Goal: Task Accomplishment & Management: Complete application form

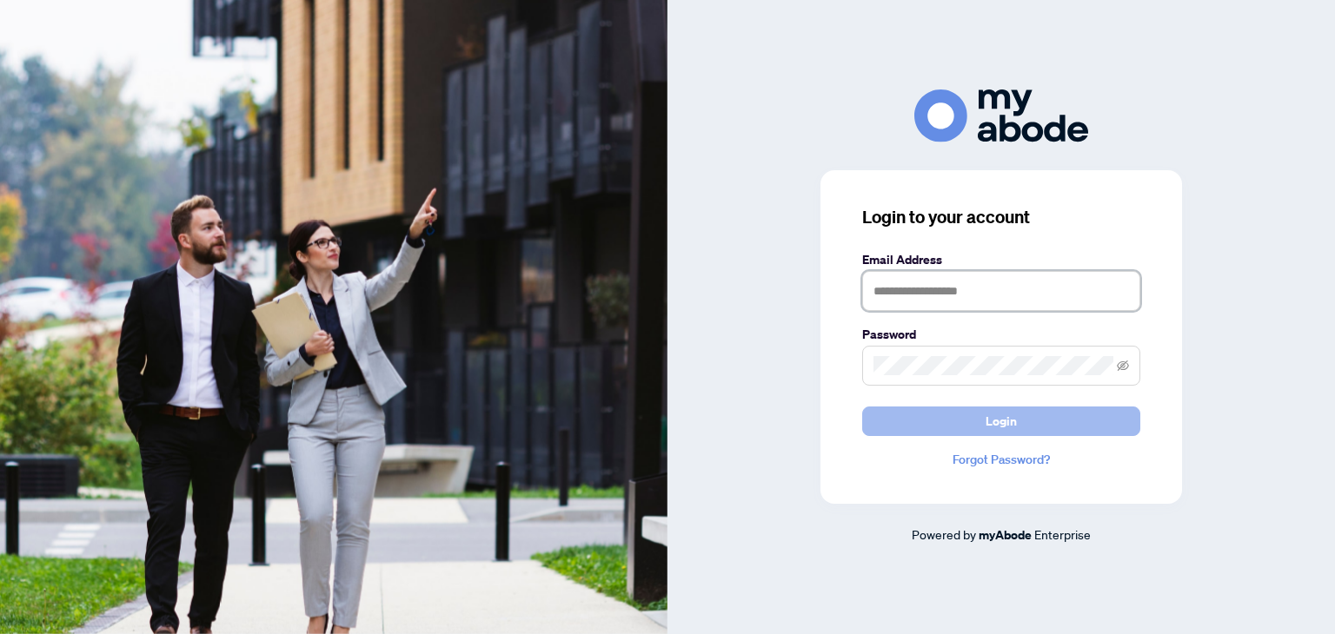
type input "**********"
click at [979, 435] on span "Login" at bounding box center [1001, 422] width 278 height 30
click at [979, 428] on button "Login" at bounding box center [1001, 422] width 278 height 30
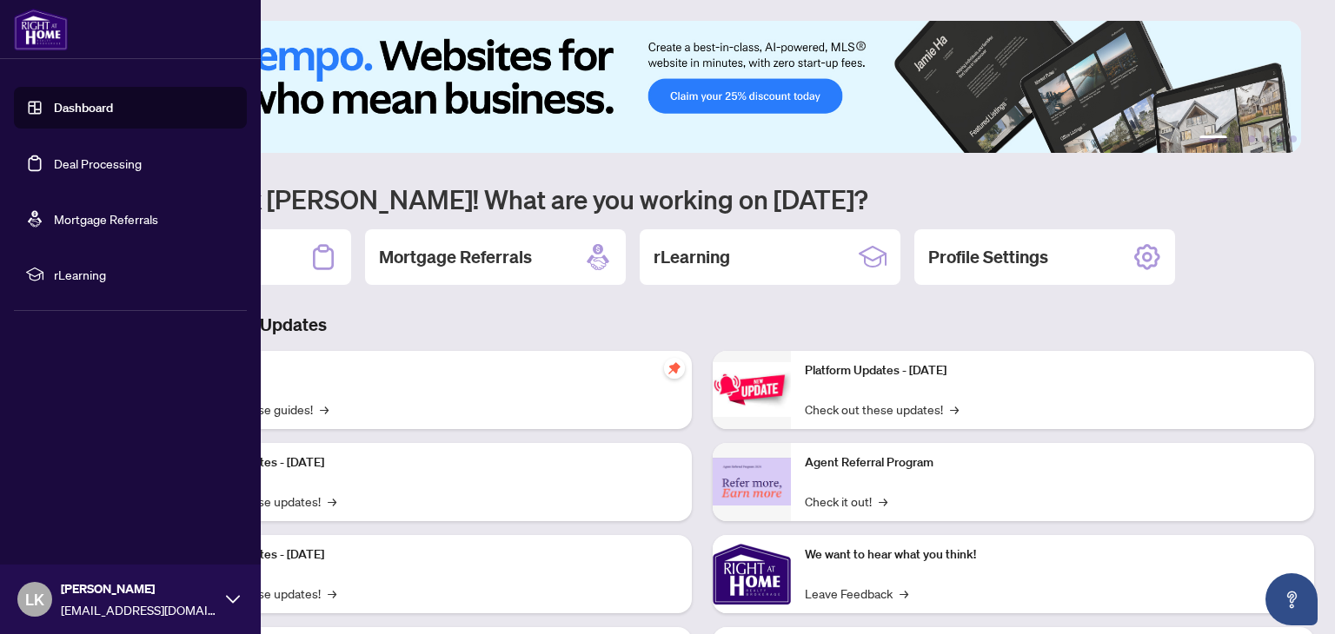
click at [54, 164] on link "Deal Processing" at bounding box center [98, 164] width 88 height 16
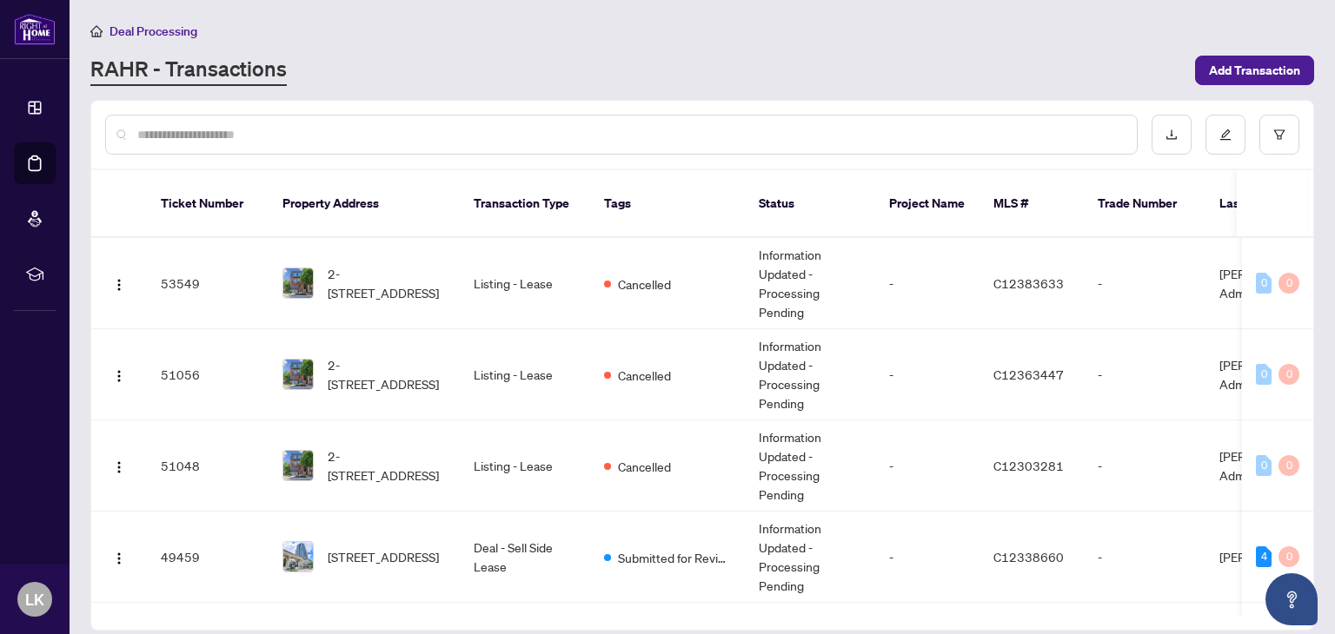
paste input "*********"
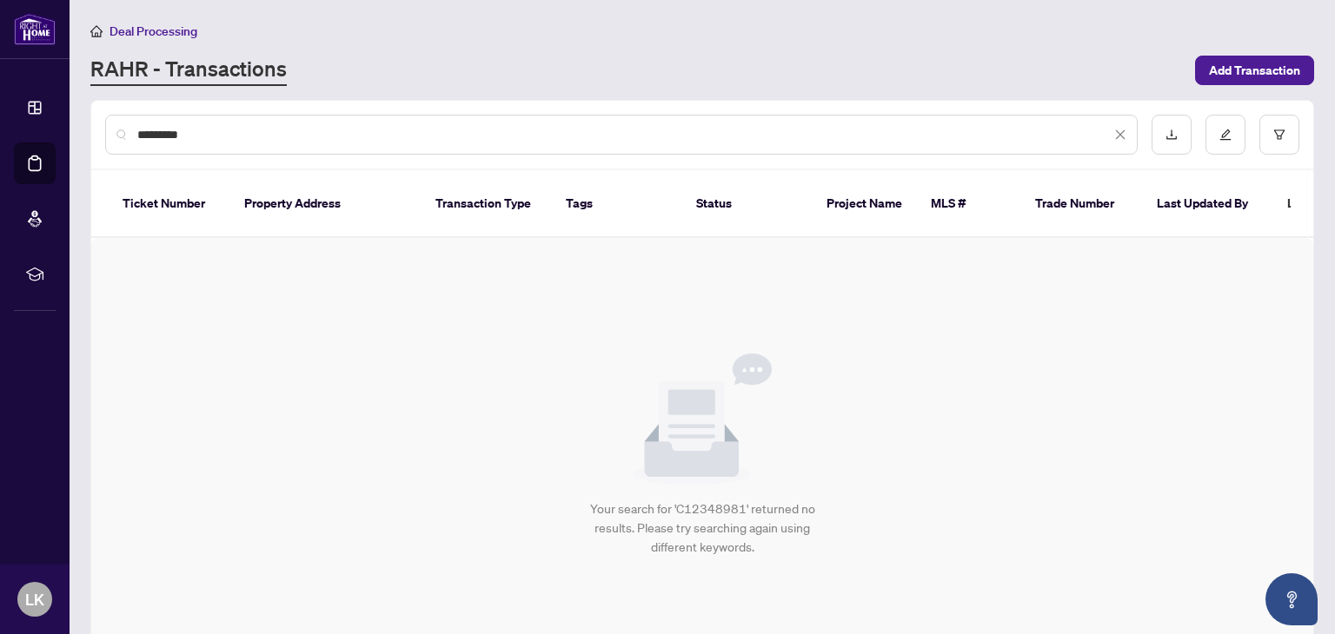
type input "*********"
click at [243, 140] on input "*********" at bounding box center [623, 134] width 973 height 19
click at [1251, 62] on span "Add Transaction" at bounding box center [1254, 70] width 91 height 28
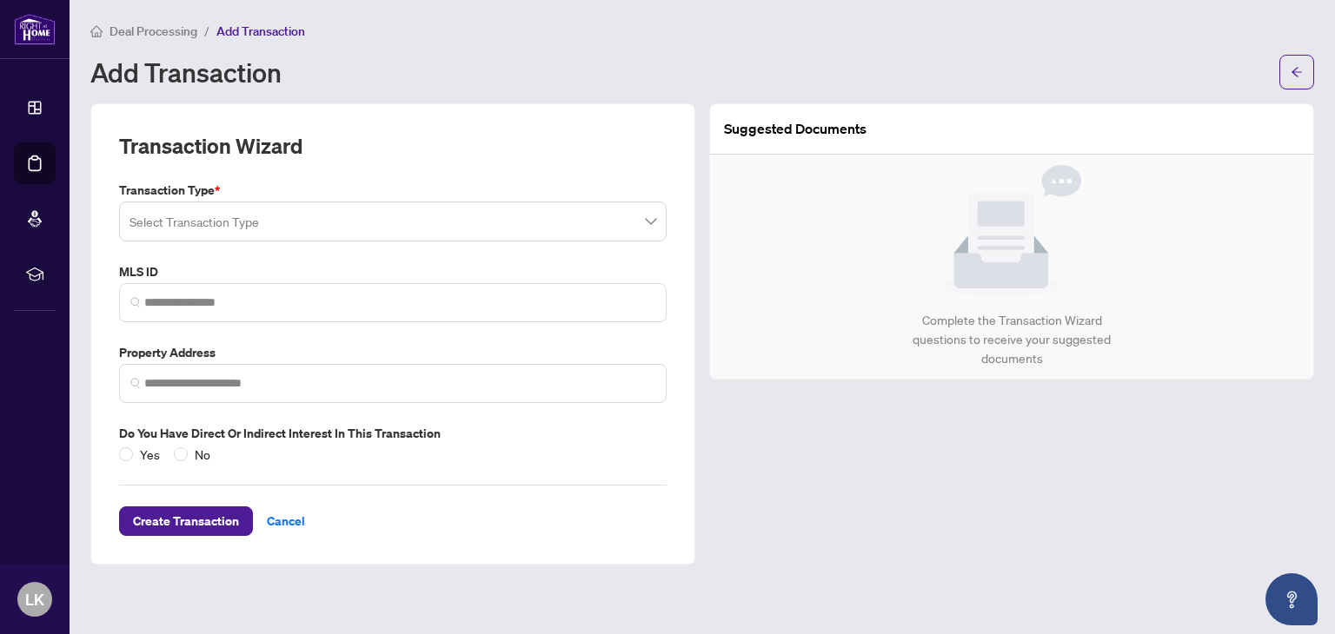
click at [264, 219] on input "search" at bounding box center [384, 224] width 511 height 38
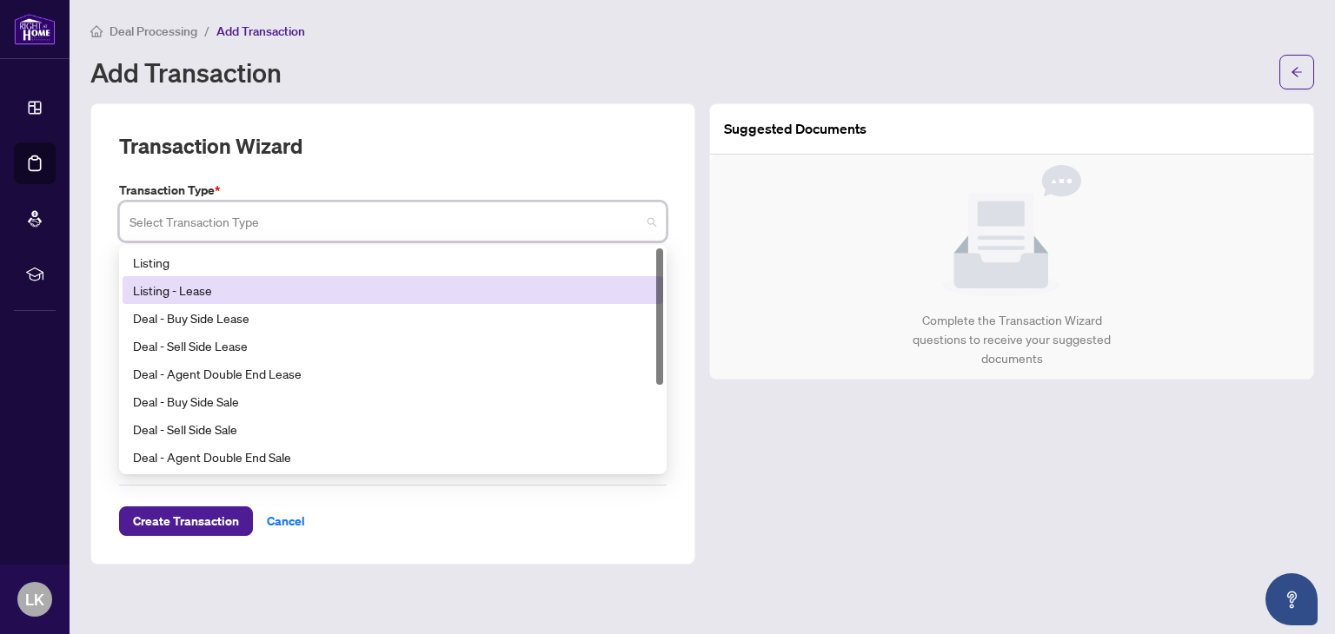
click at [212, 293] on div "Listing - Lease" at bounding box center [393, 290] width 520 height 19
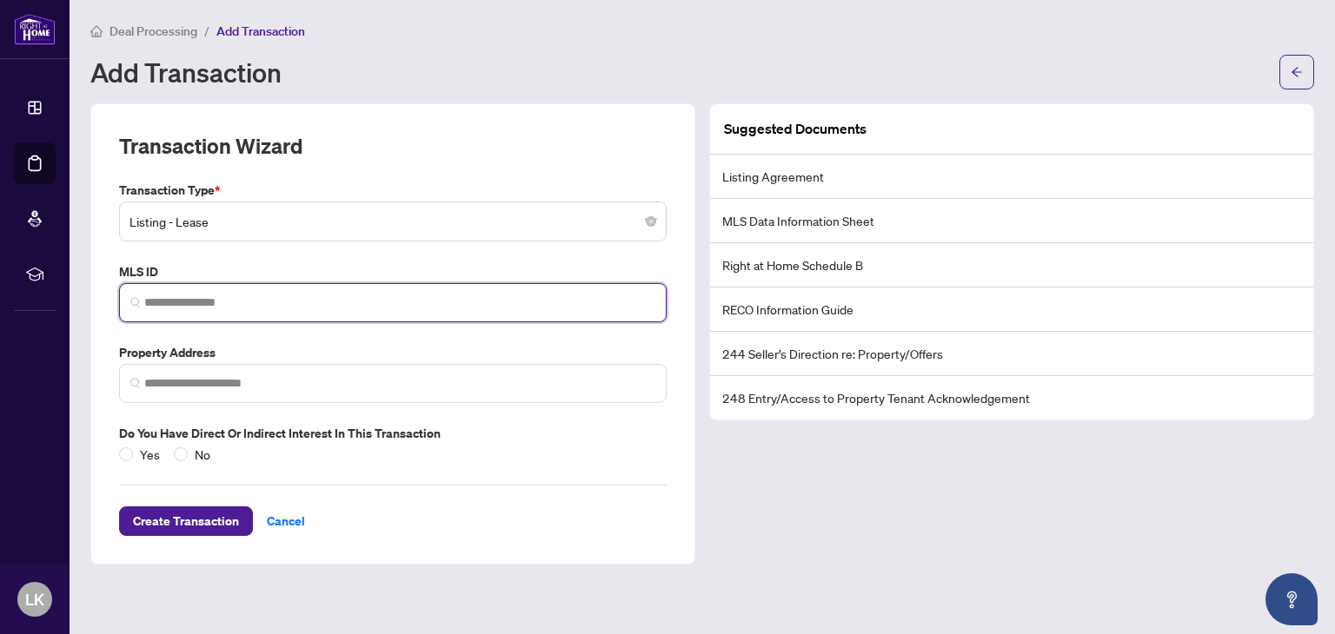
click at [188, 302] on input "search" at bounding box center [399, 303] width 511 height 18
paste input "*********"
type input "*********"
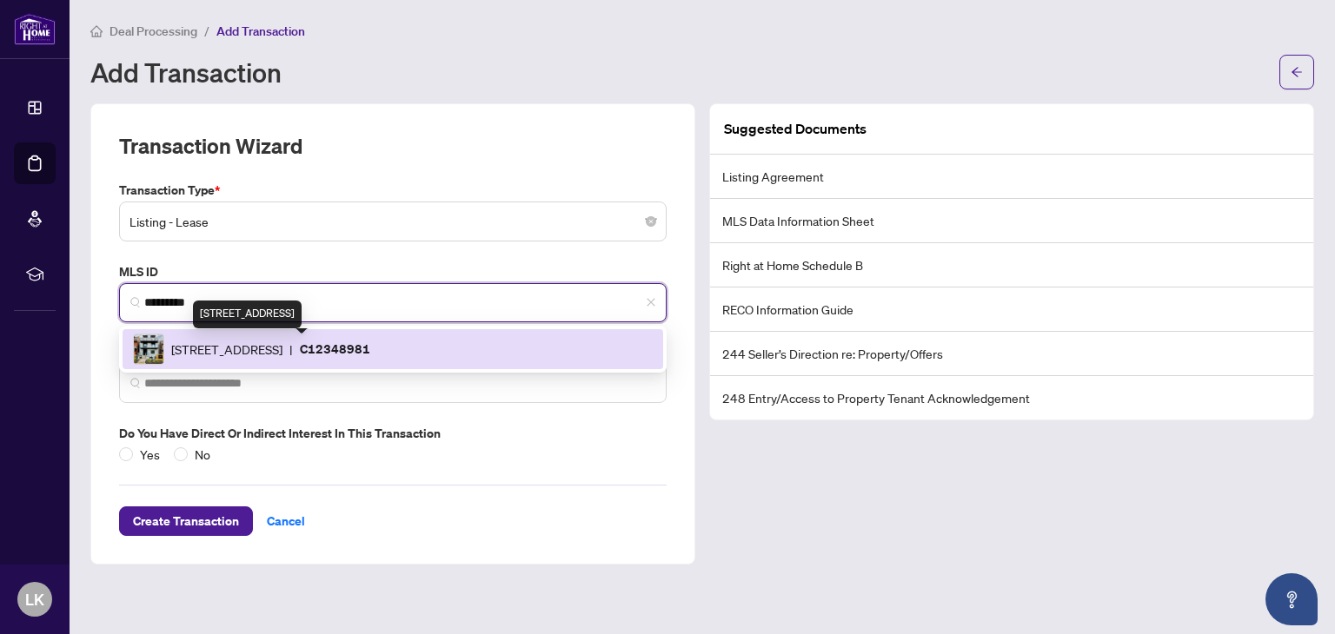
click at [210, 352] on span "435 Grace St, Toronto, Ontario M6G 3A8, Canada" at bounding box center [226, 349] width 111 height 19
type input "**********"
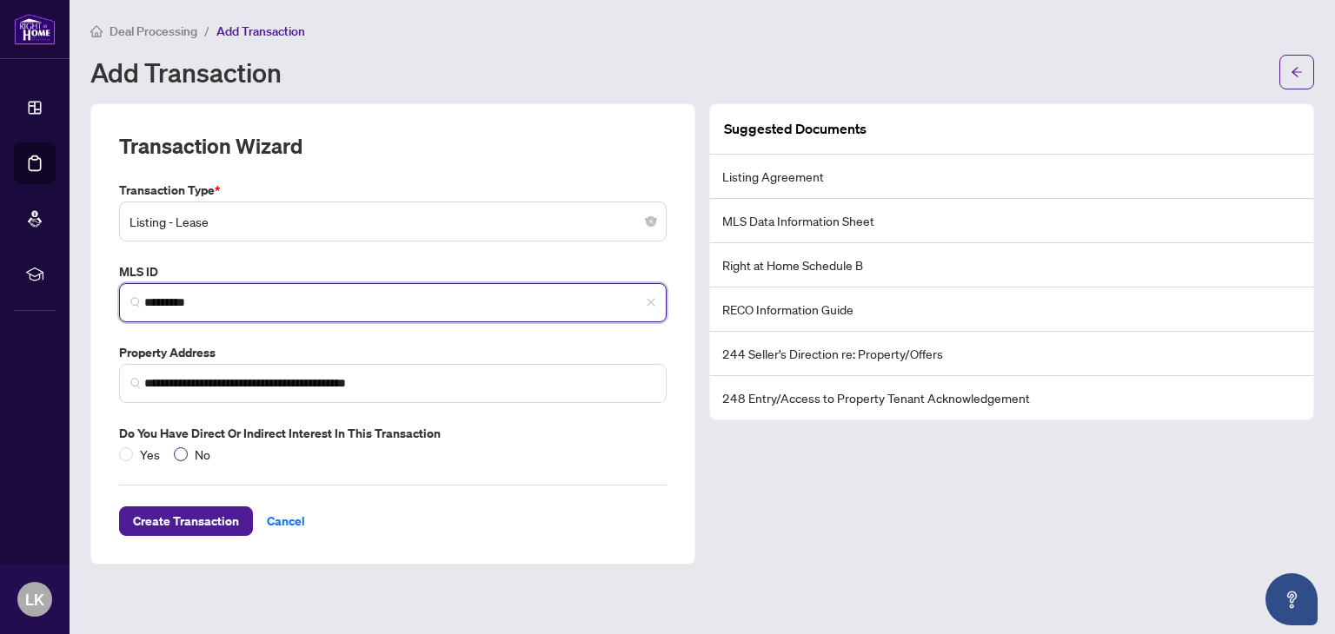
type input "*********"
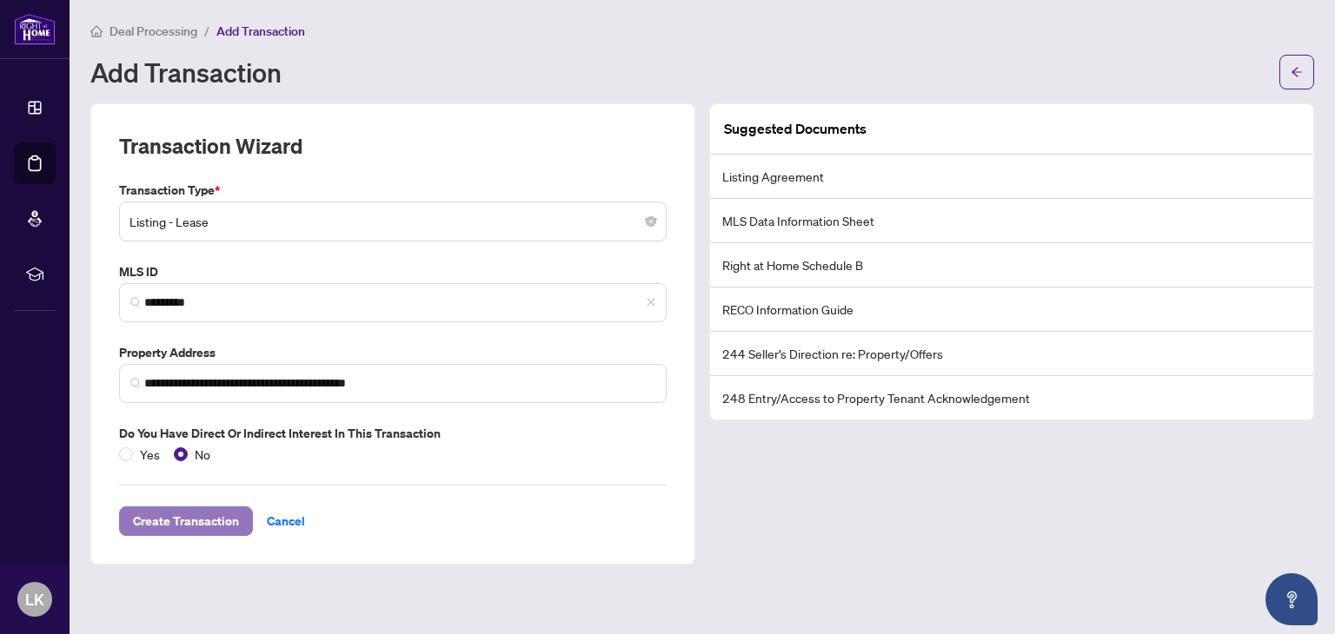
click at [192, 516] on span "Create Transaction" at bounding box center [186, 521] width 106 height 28
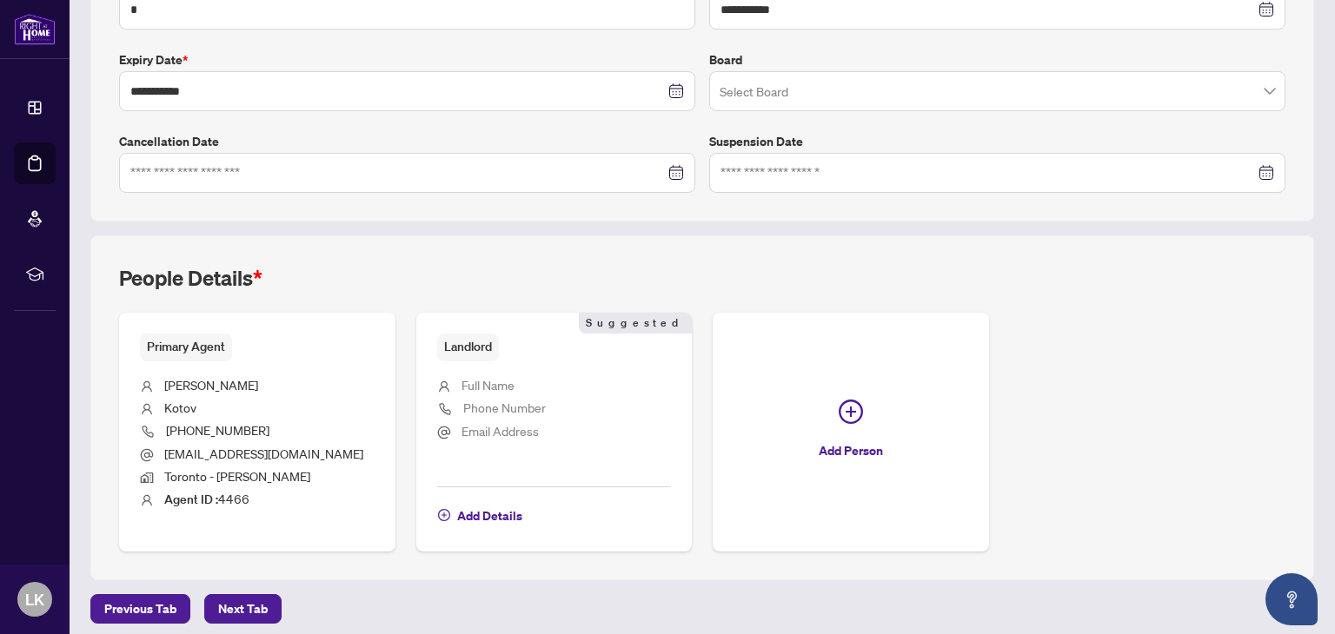
scroll to position [434, 0]
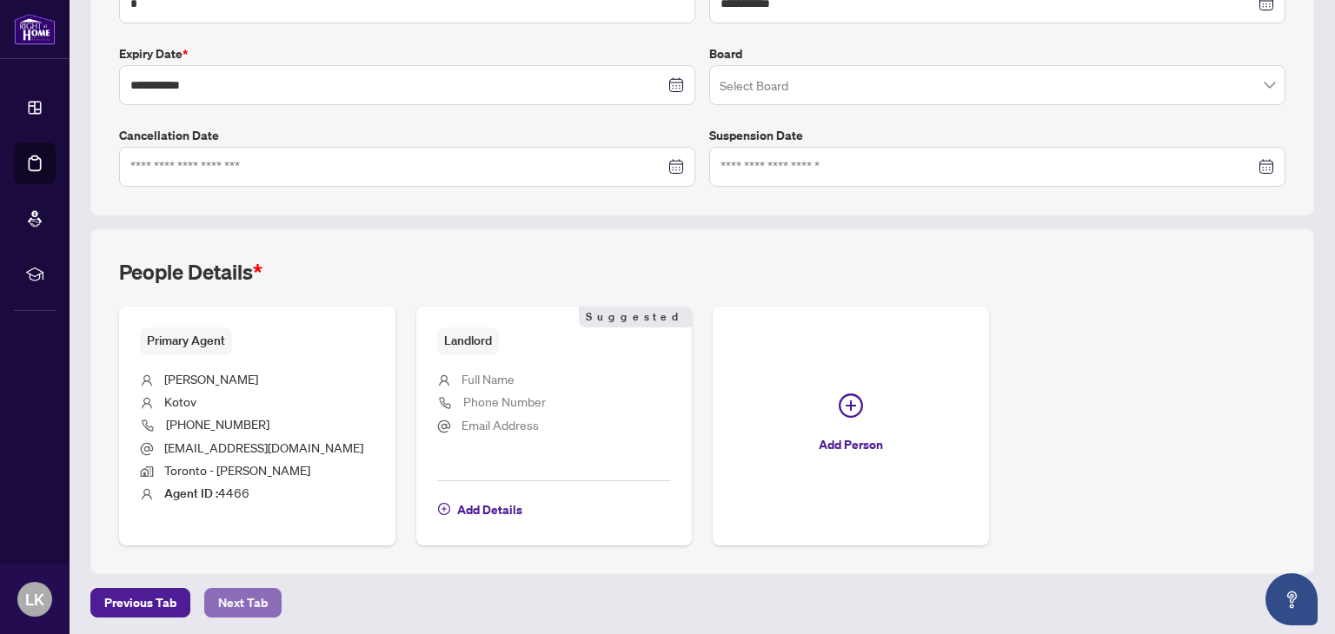
click at [235, 599] on span "Next Tab" at bounding box center [243, 603] width 50 height 28
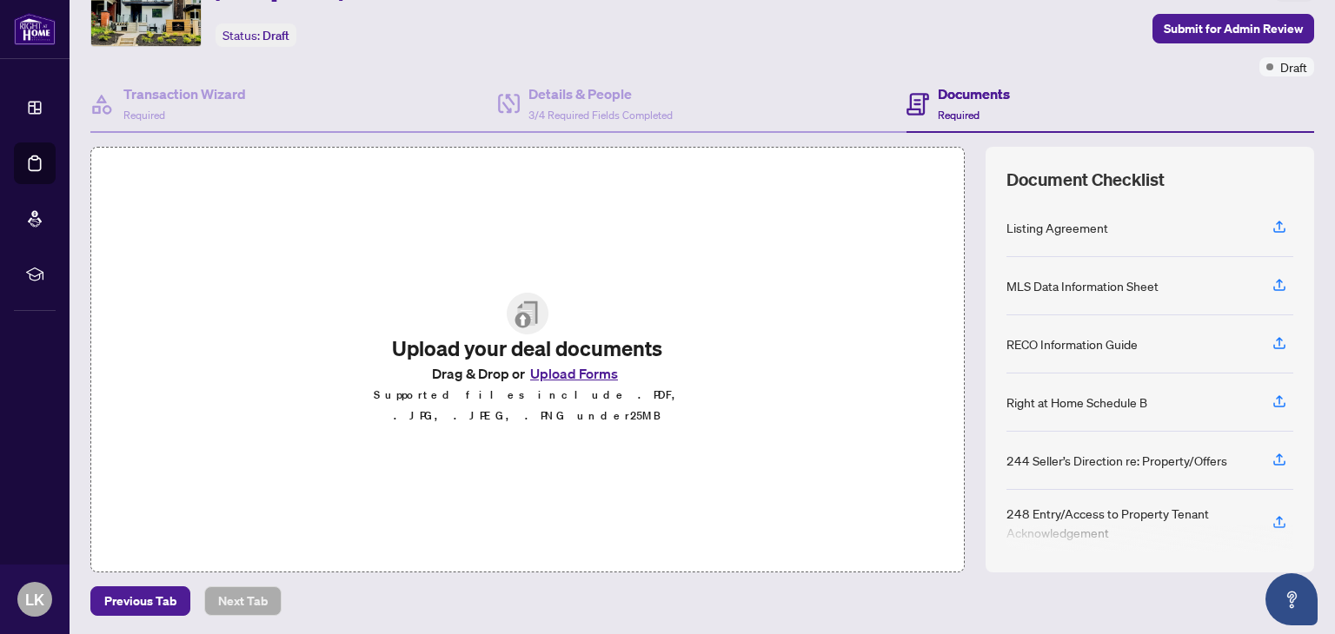
scroll to position [92, 0]
click at [1271, 226] on icon "button" at bounding box center [1279, 226] width 16 height 16
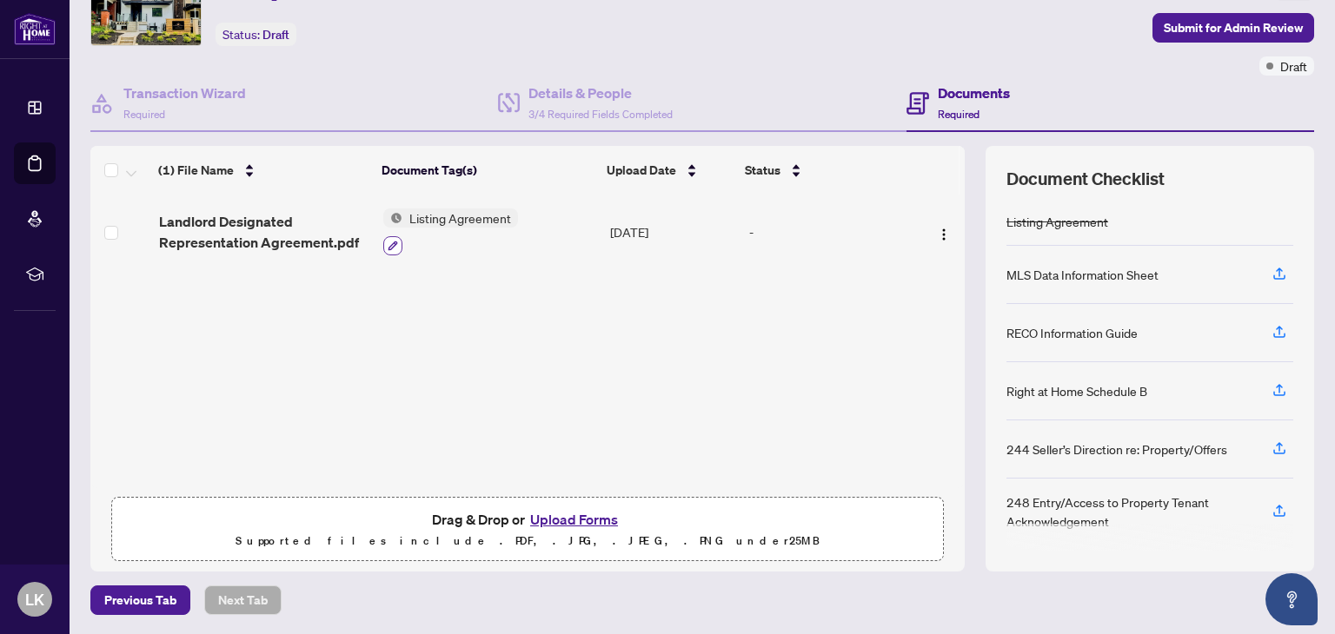
click at [390, 241] on icon "button" at bounding box center [393, 246] width 10 height 10
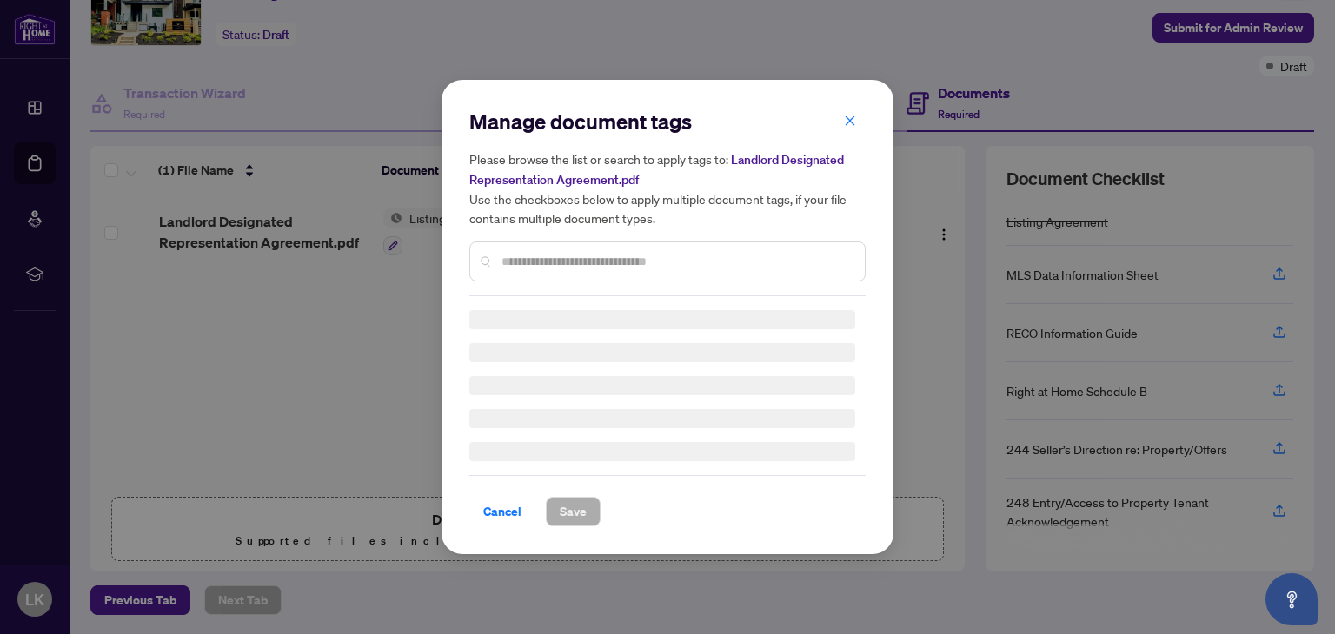
click at [527, 258] on div "Manage document tags Please browse the list or search to apply tags to: Landlor…" at bounding box center [667, 202] width 396 height 189
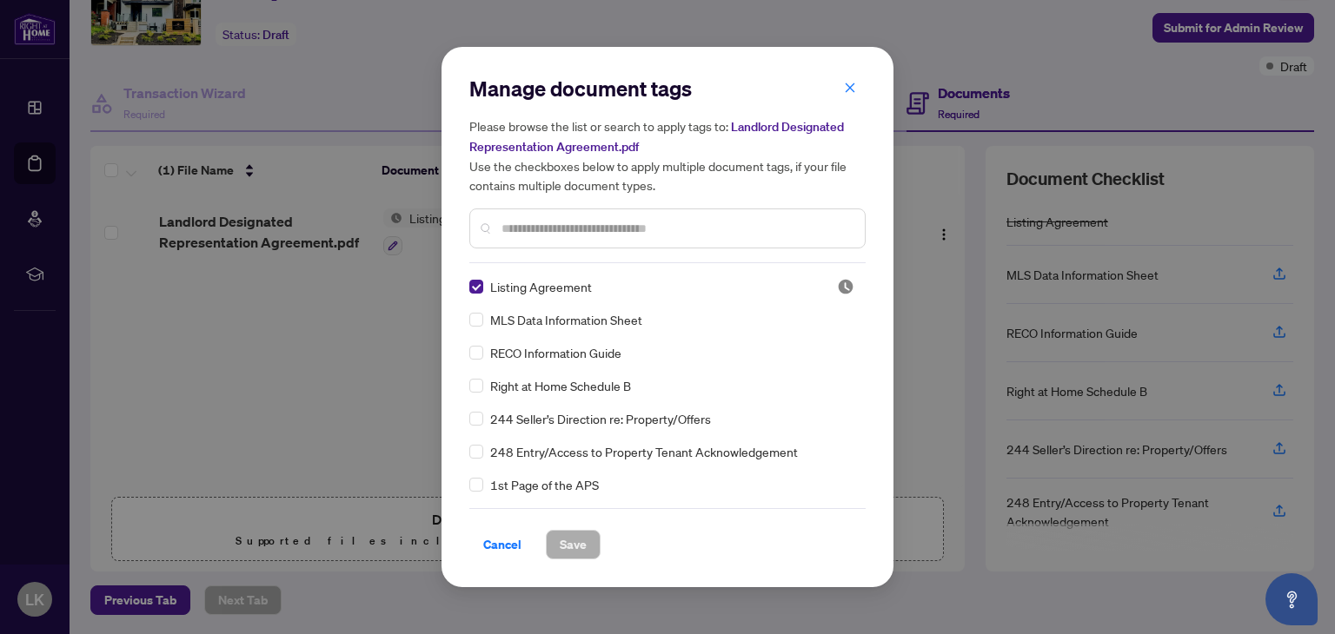
click at [520, 231] on input "text" at bounding box center [675, 228] width 349 height 19
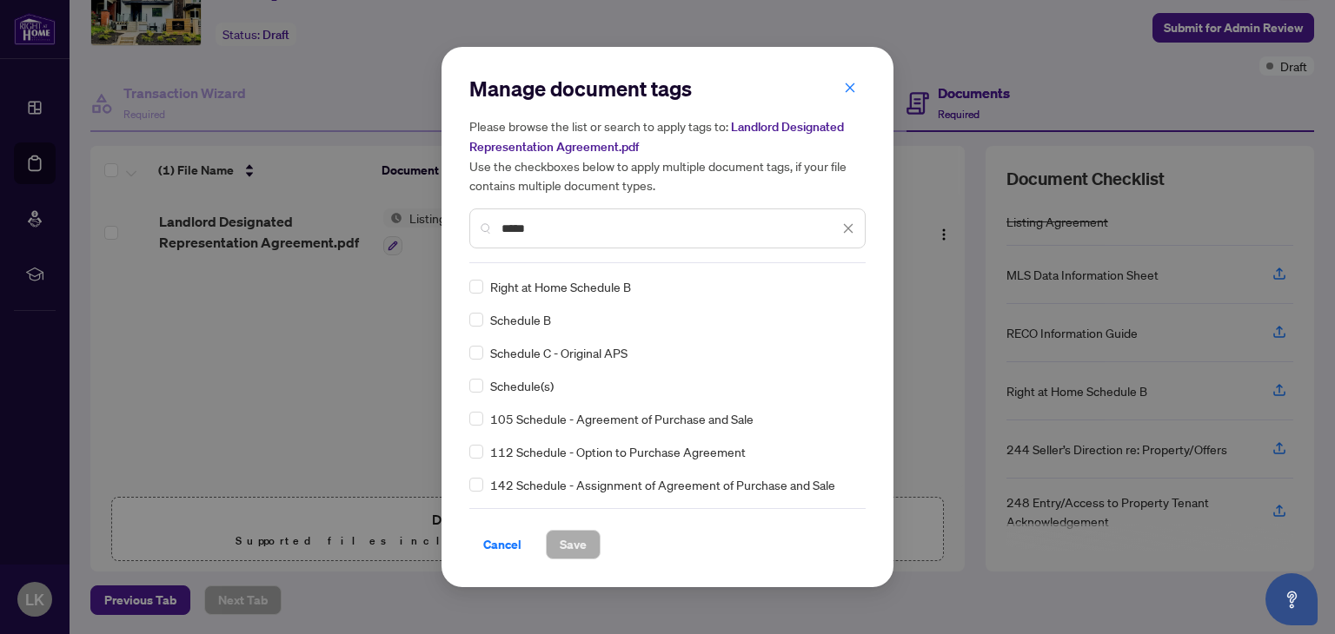
type input "*****"
click at [574, 547] on span "Save" at bounding box center [573, 545] width 27 height 28
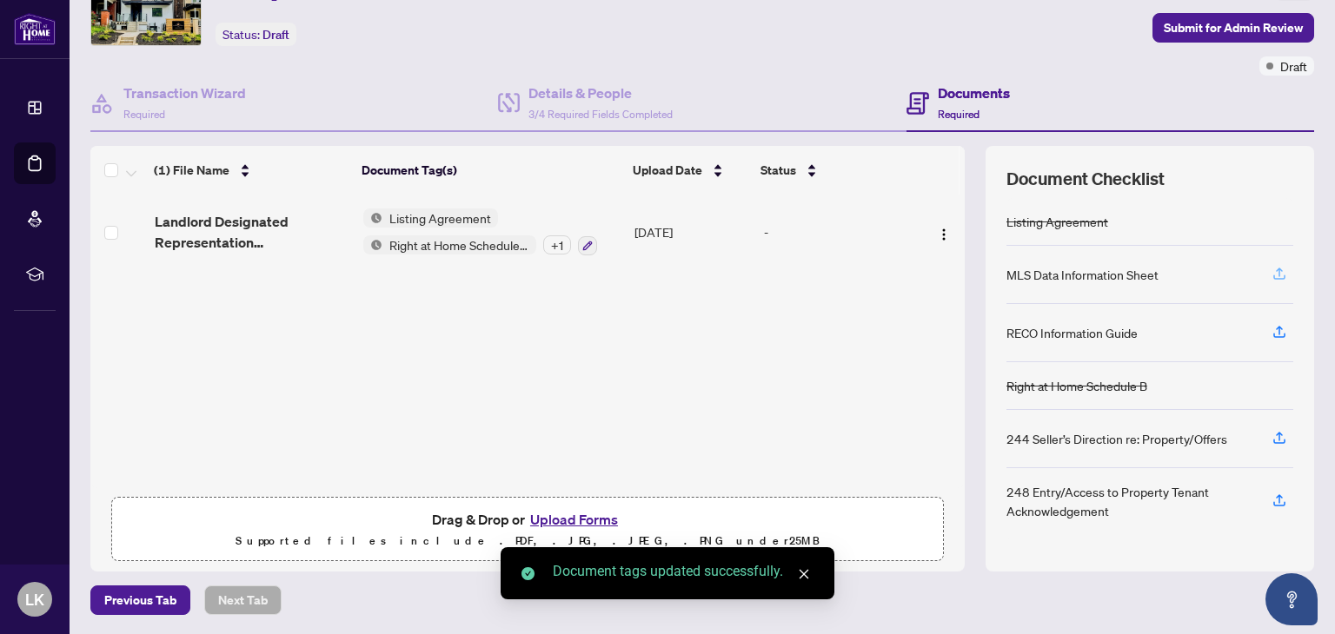
click at [1271, 274] on icon "button" at bounding box center [1279, 274] width 16 height 16
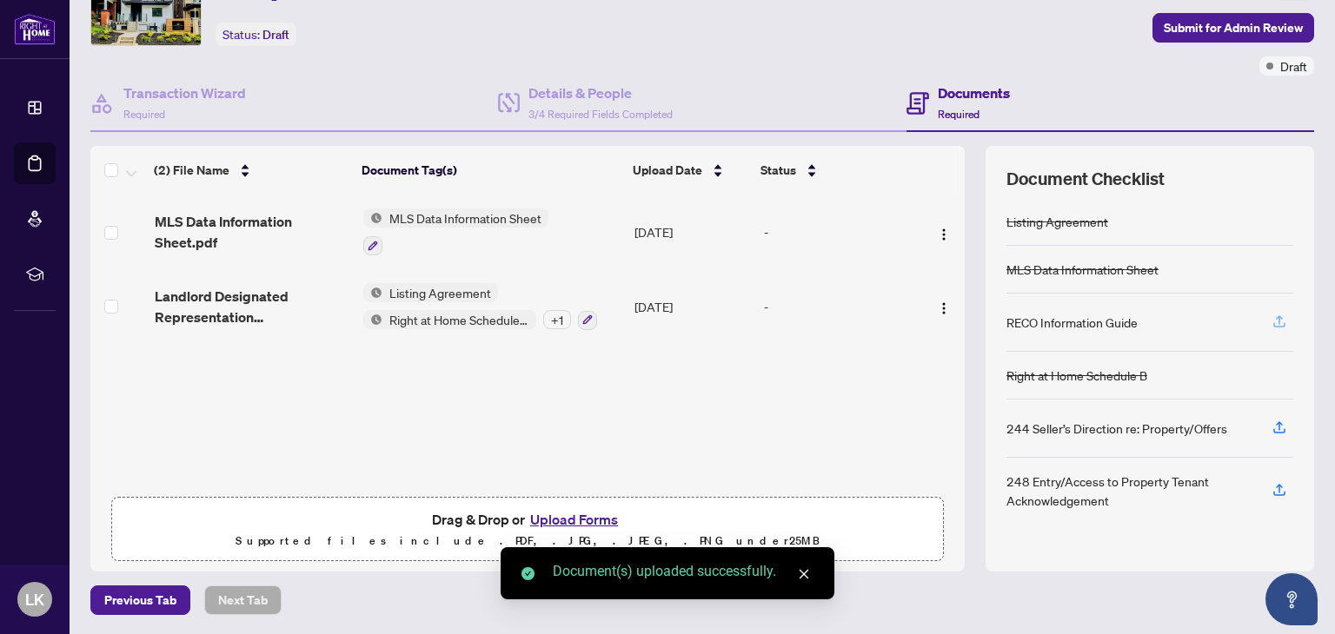
click at [1271, 317] on icon "button" at bounding box center [1279, 322] width 16 height 16
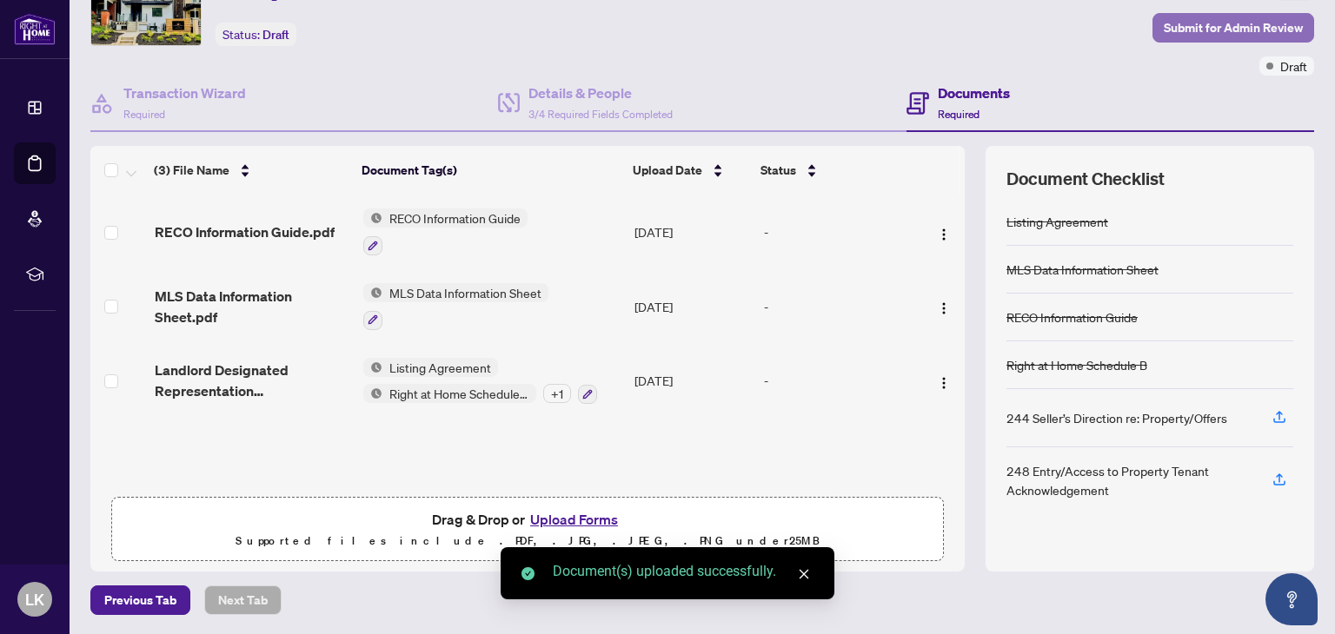
click at [1168, 25] on span "Submit for Admin Review" at bounding box center [1233, 28] width 139 height 28
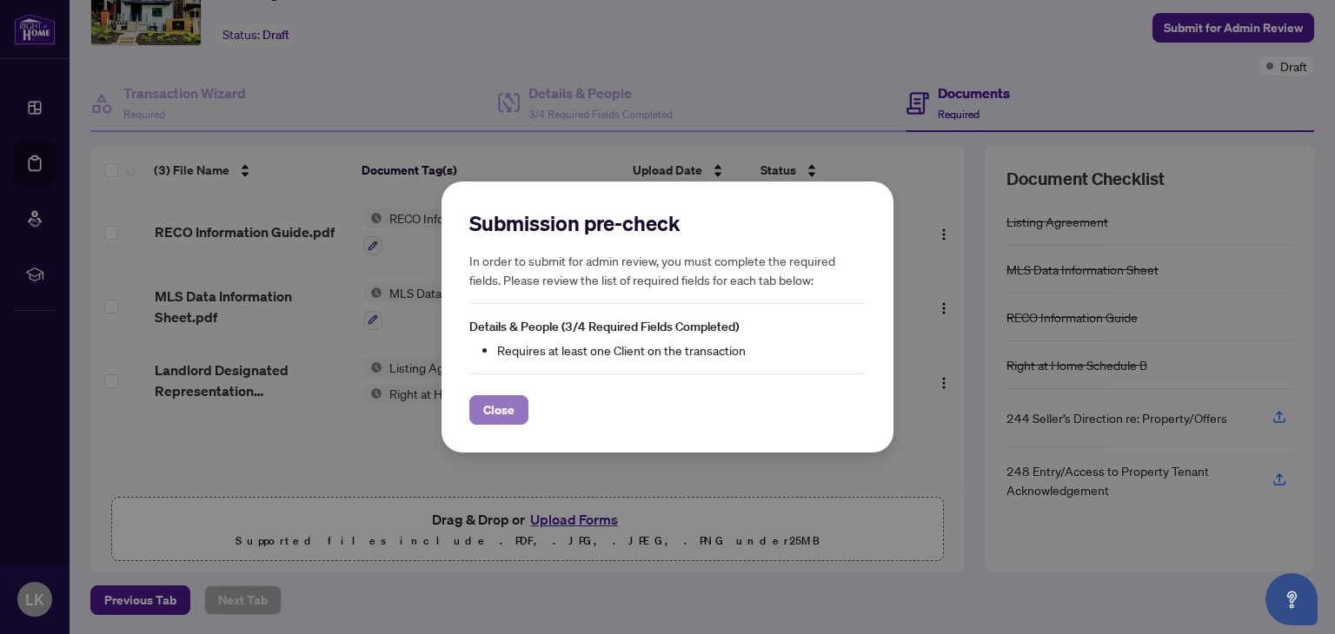
click at [490, 408] on span "Close" at bounding box center [498, 410] width 31 height 28
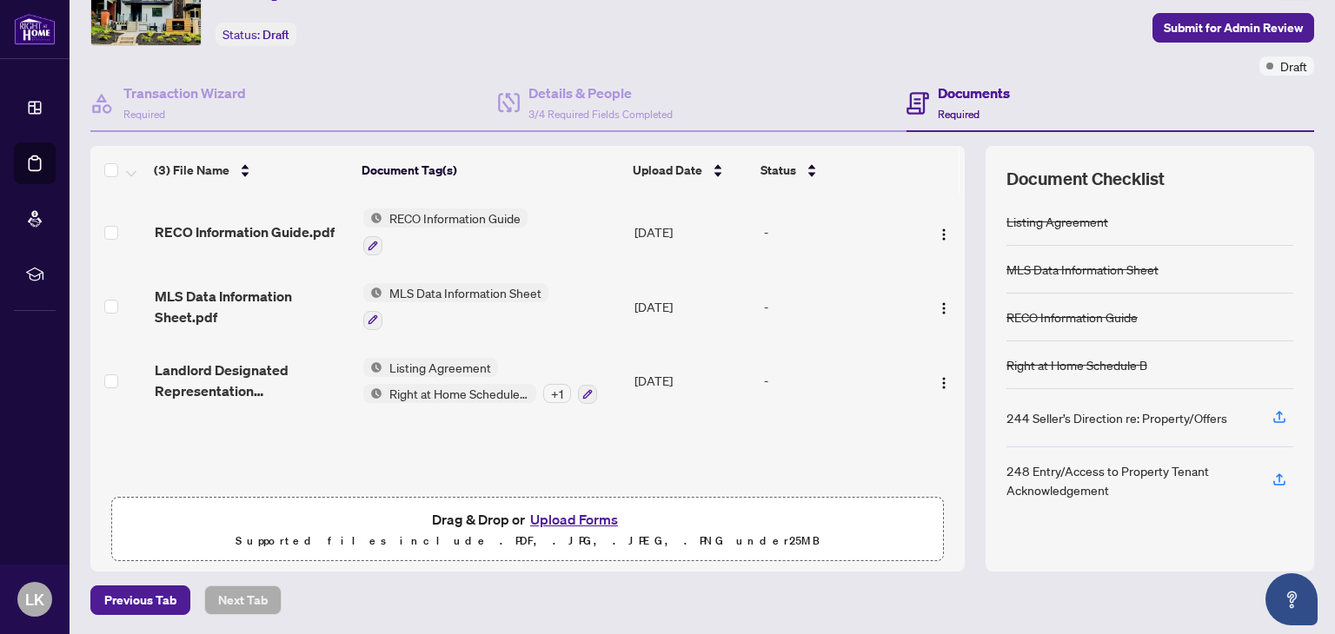
drag, startPoint x: 490, startPoint y: 408, endPoint x: 494, endPoint y: 421, distance: 14.6
click at [494, 421] on body "Dashboard Deal Processing Mortgage Referrals rLearning LK Leonid Kotov kotovrea…" at bounding box center [667, 317] width 1335 height 634
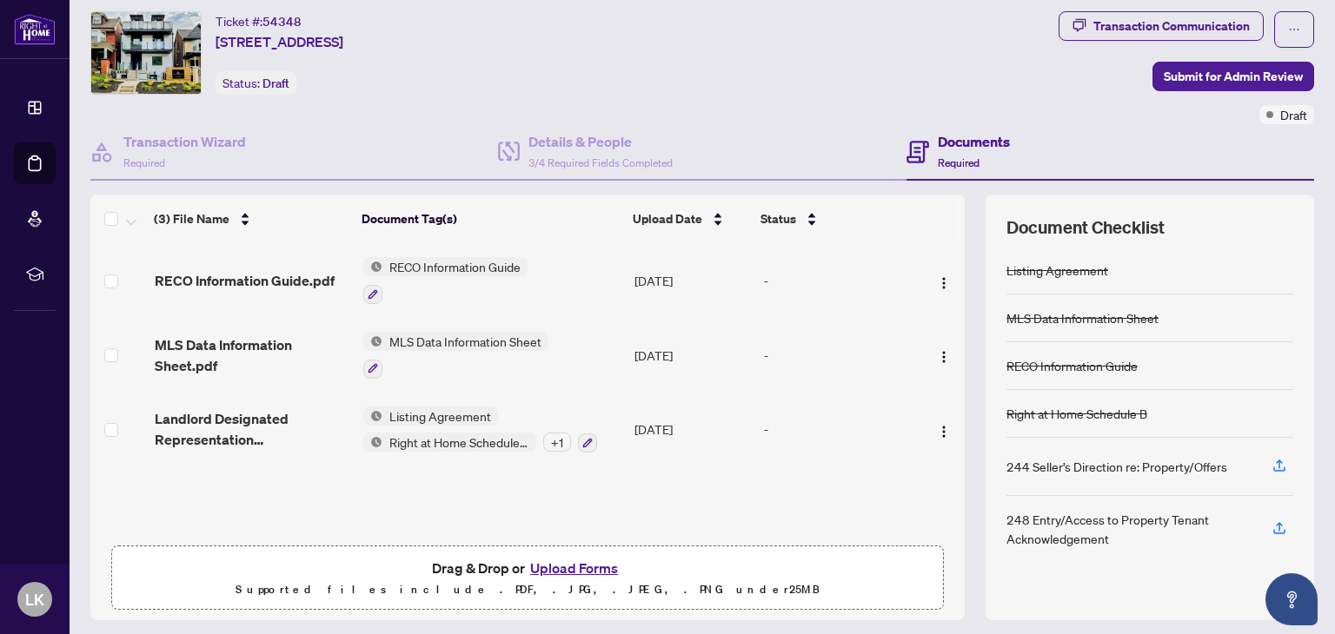
scroll to position [0, 0]
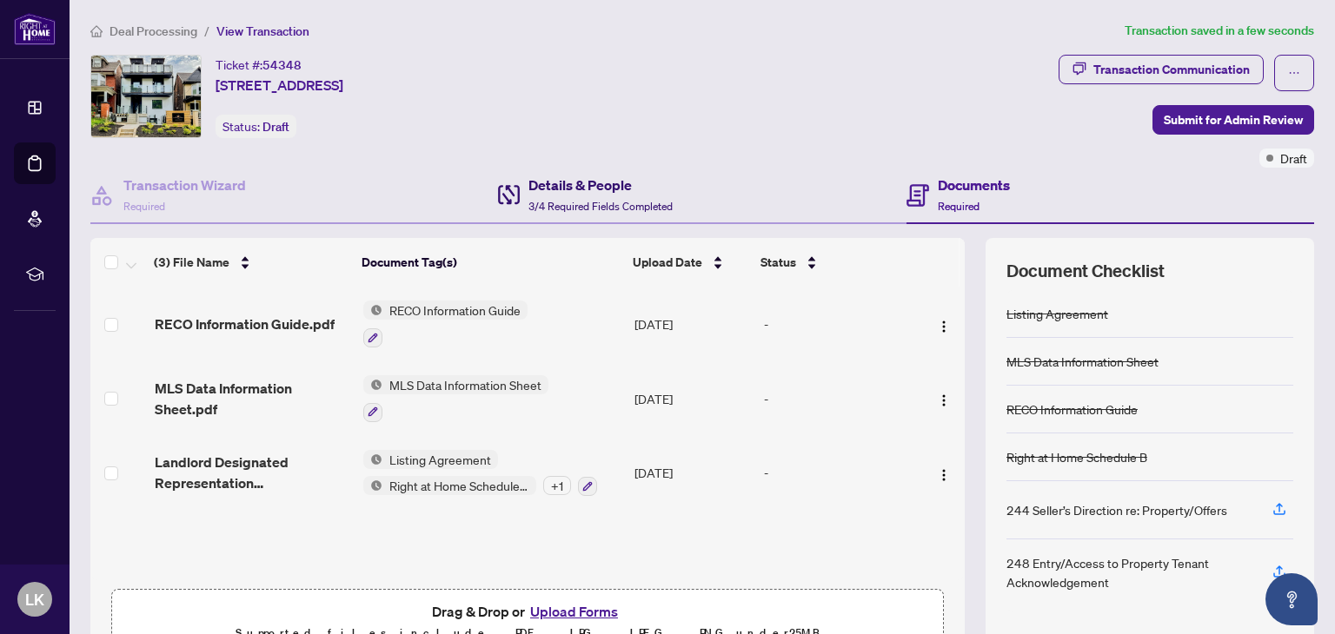
click at [567, 186] on h4 "Details & People" at bounding box center [600, 185] width 144 height 21
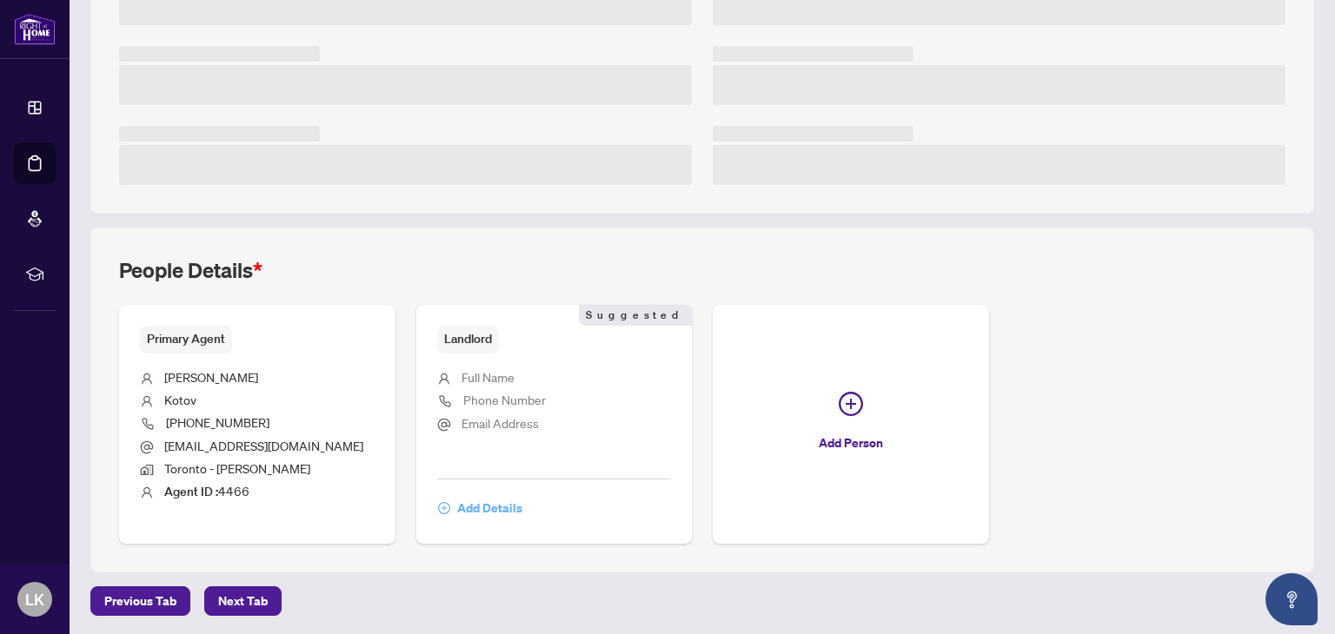
scroll to position [434, 0]
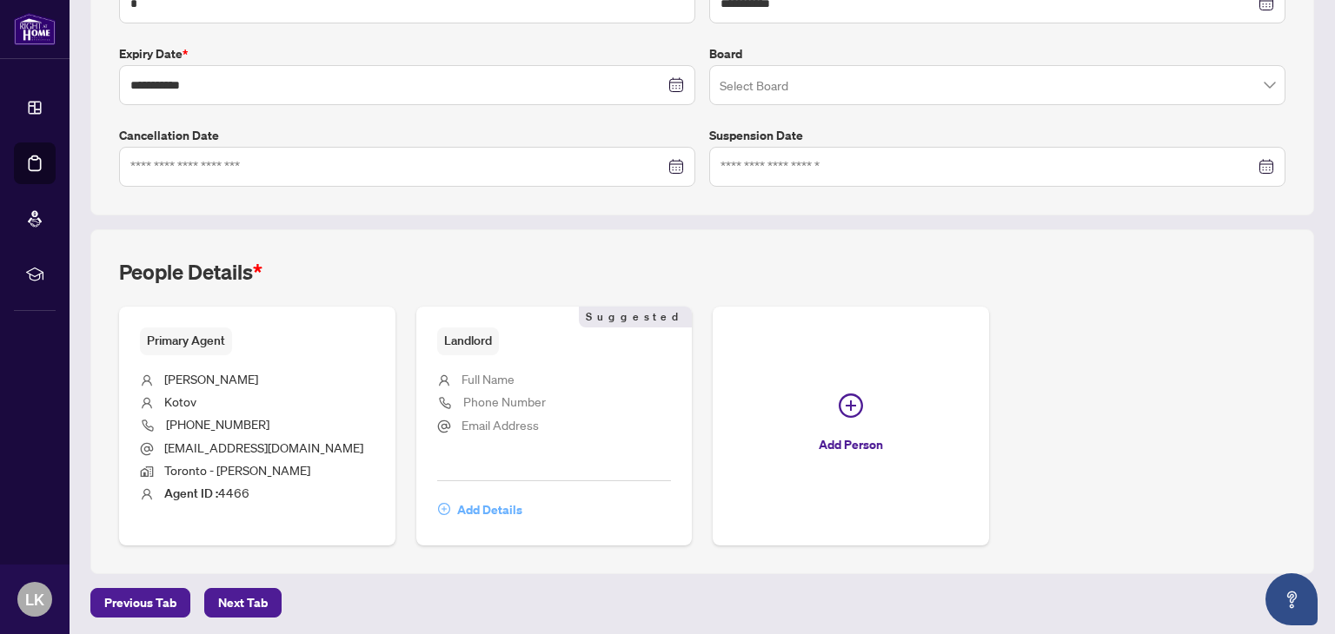
click at [483, 503] on span "Add Details" at bounding box center [489, 510] width 65 height 28
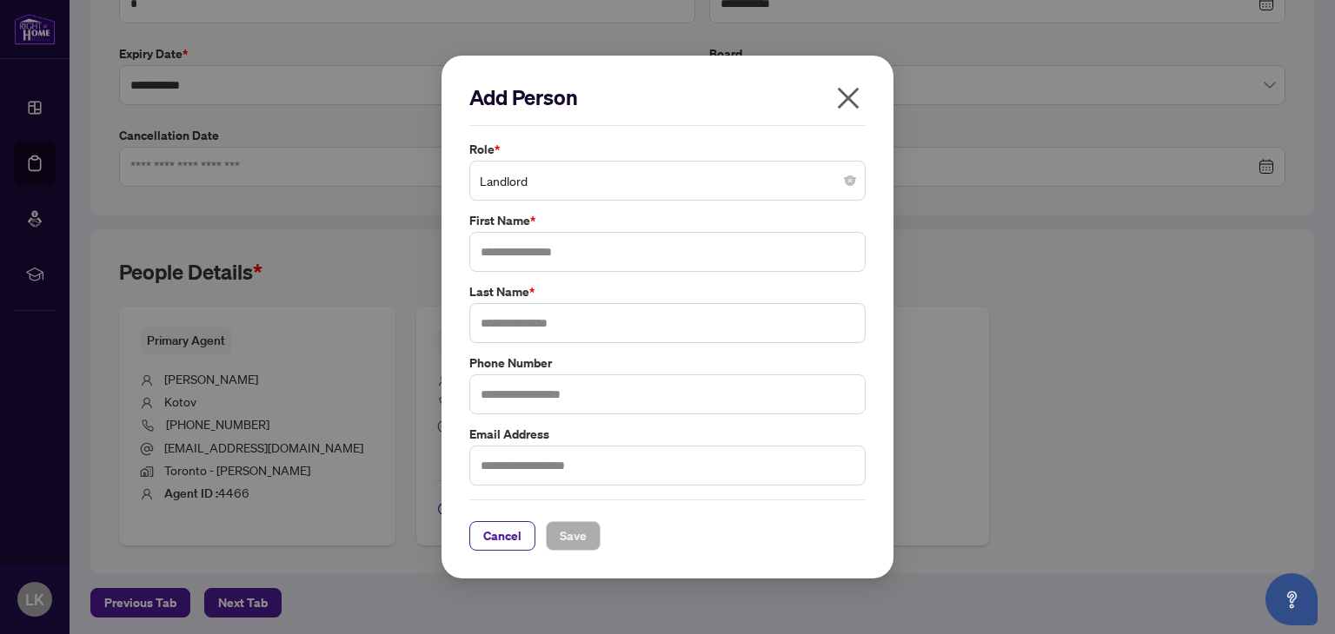
click at [514, 178] on span "Landlord" at bounding box center [667, 180] width 375 height 33
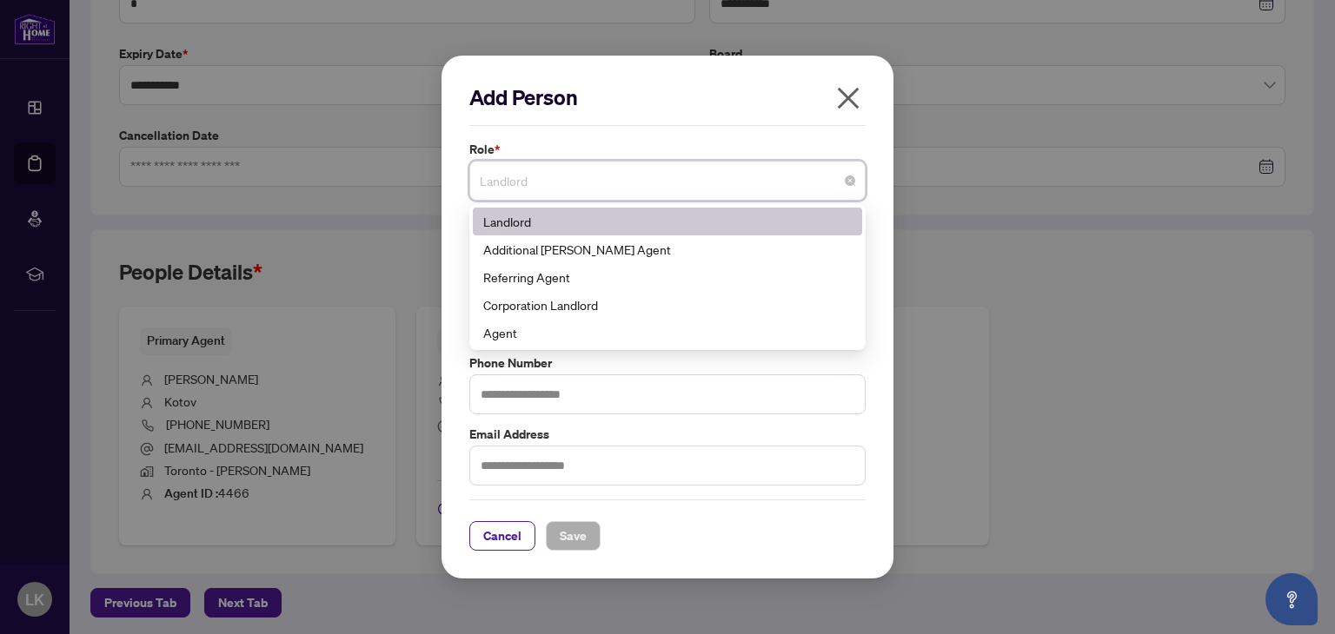
click at [447, 196] on div "Add Person Role * Landlord 3 10 Landlord Additional RAHR Agent Referring Agent …" at bounding box center [667, 317] width 452 height 523
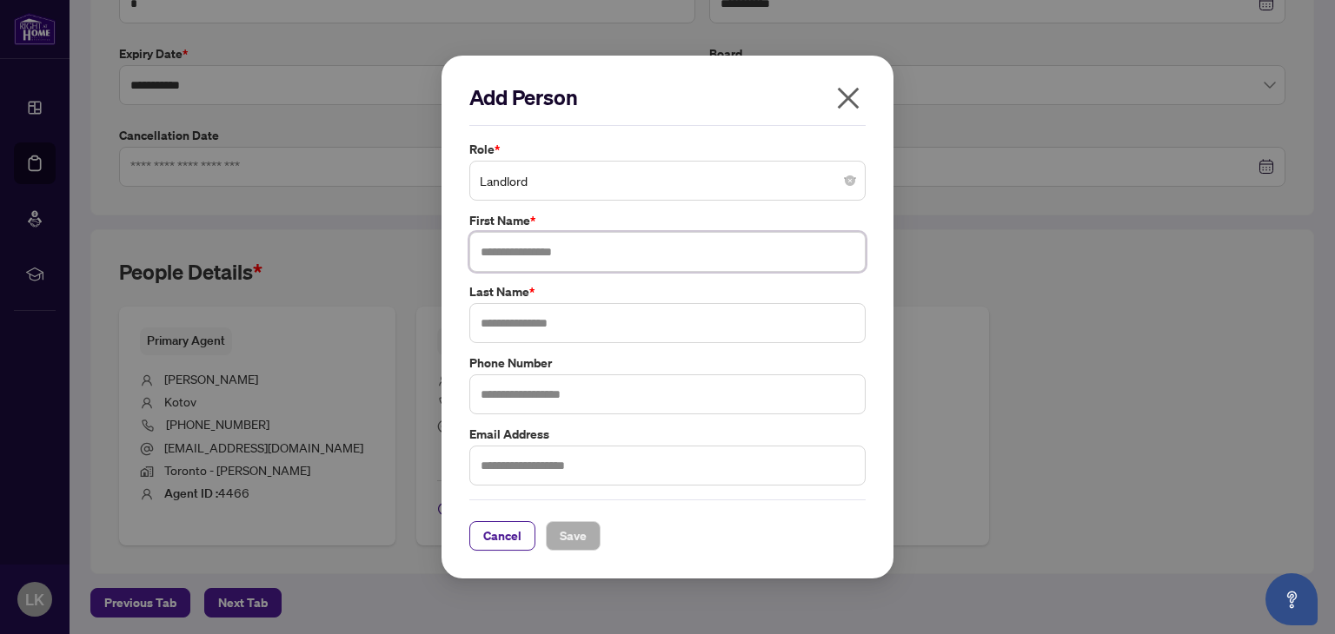
click at [509, 252] on input "text" at bounding box center [667, 252] width 396 height 40
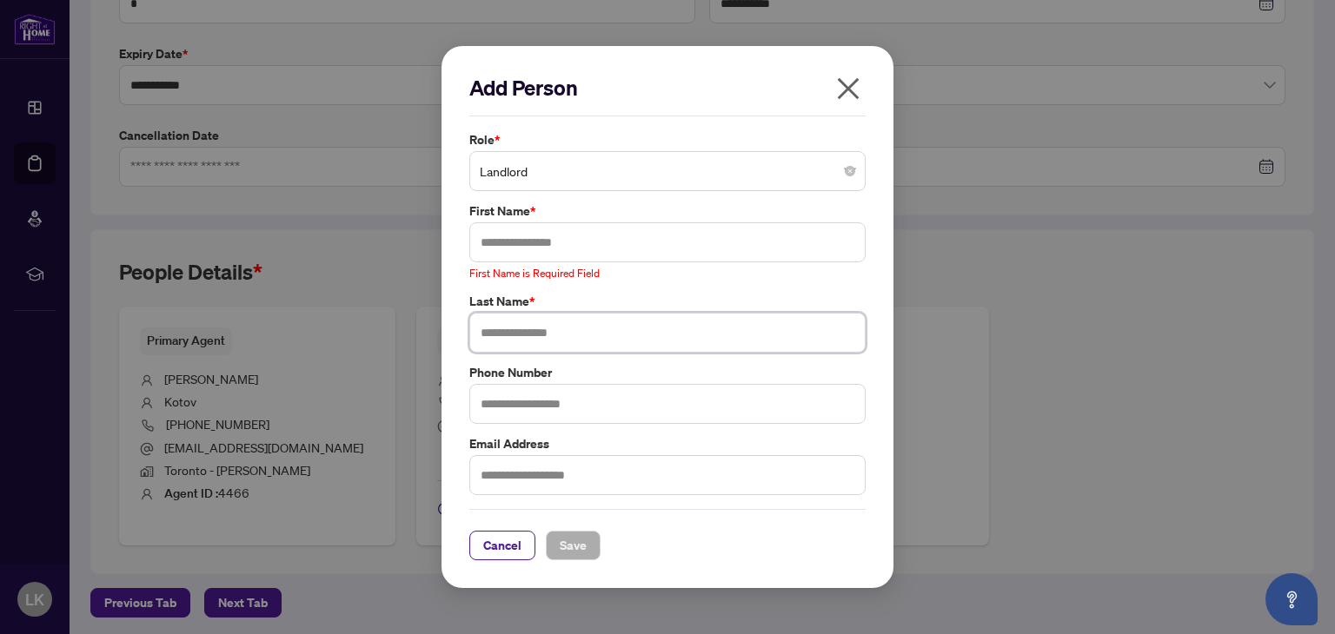
click at [535, 331] on input "text" at bounding box center [667, 333] width 396 height 40
click at [506, 243] on input "text" at bounding box center [667, 242] width 396 height 40
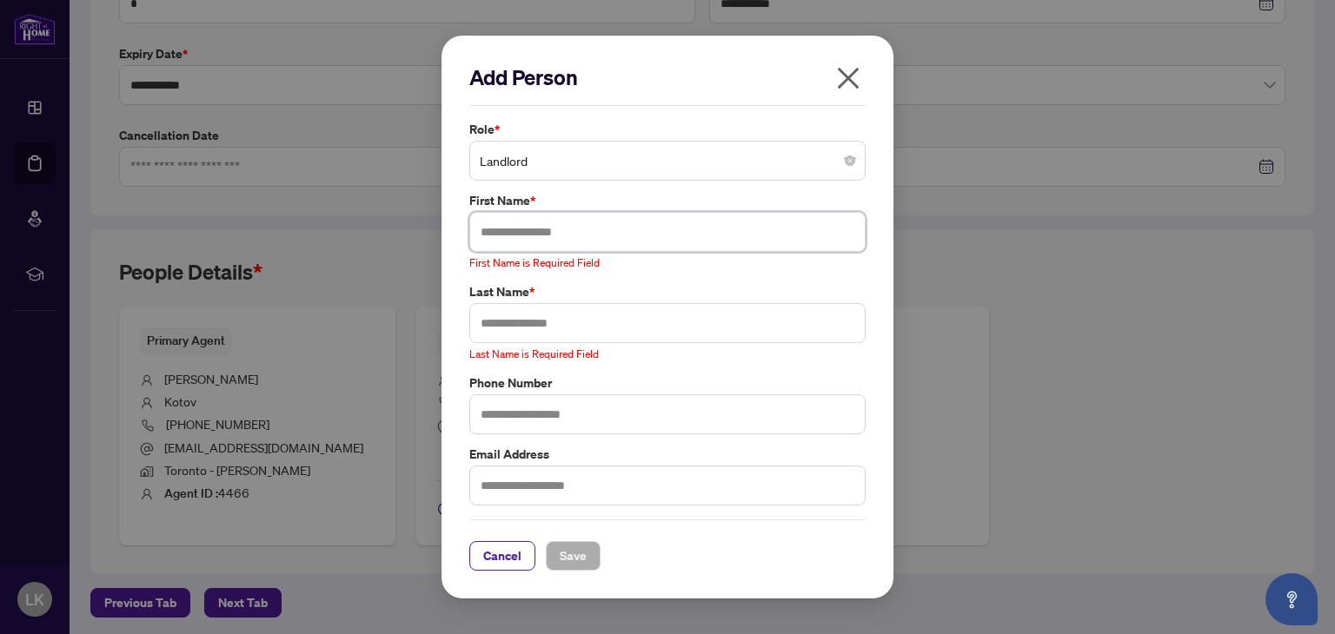
paste input "**********"
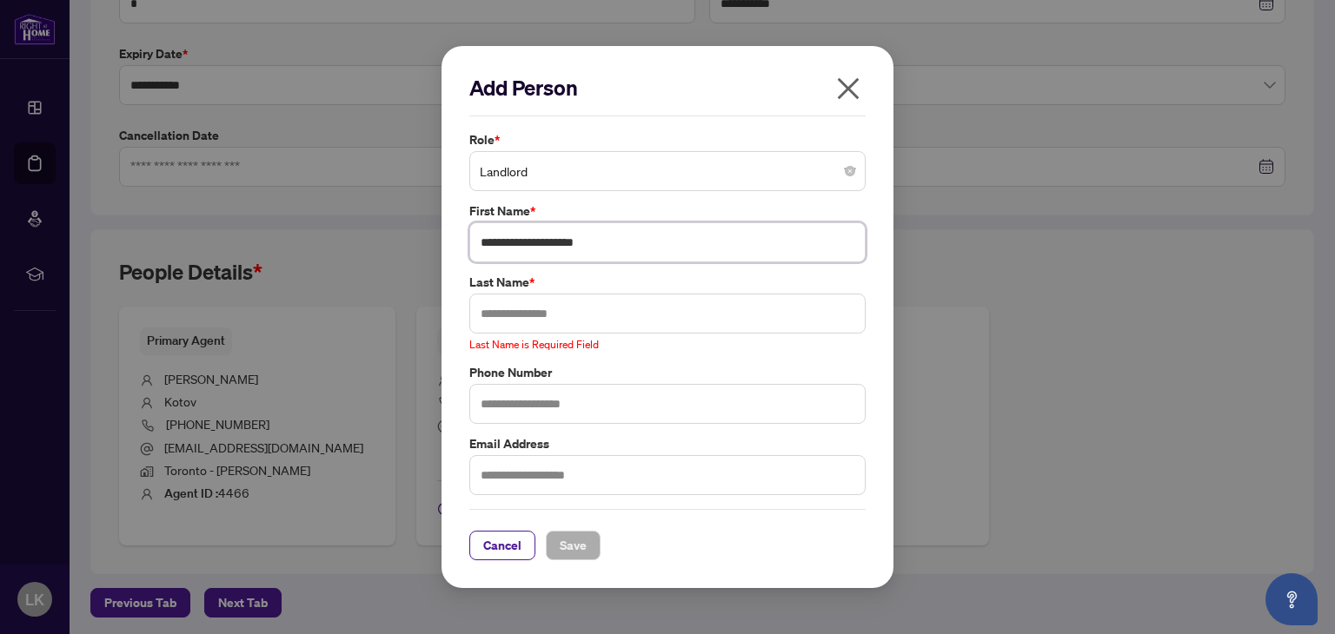
drag, startPoint x: 538, startPoint y: 241, endPoint x: 735, endPoint y: 270, distance: 199.5
click at [734, 270] on div "**********" at bounding box center [667, 313] width 407 height 366
type input "*********"
click at [548, 312] on input "text" at bounding box center [667, 314] width 396 height 40
paste input "**********"
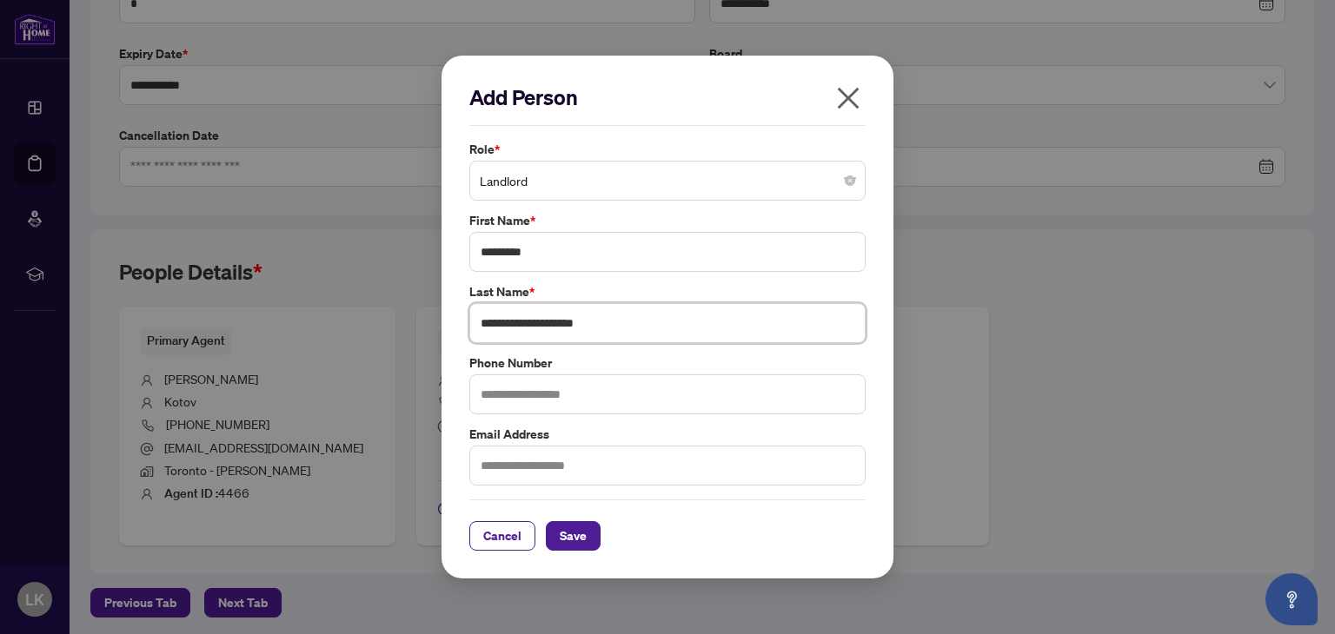
drag, startPoint x: 539, startPoint y: 321, endPoint x: 362, endPoint y: 306, distance: 177.0
click at [362, 306] on div "**********" at bounding box center [667, 317] width 1335 height 634
type input "**********"
click at [567, 531] on span "Save" at bounding box center [573, 536] width 27 height 28
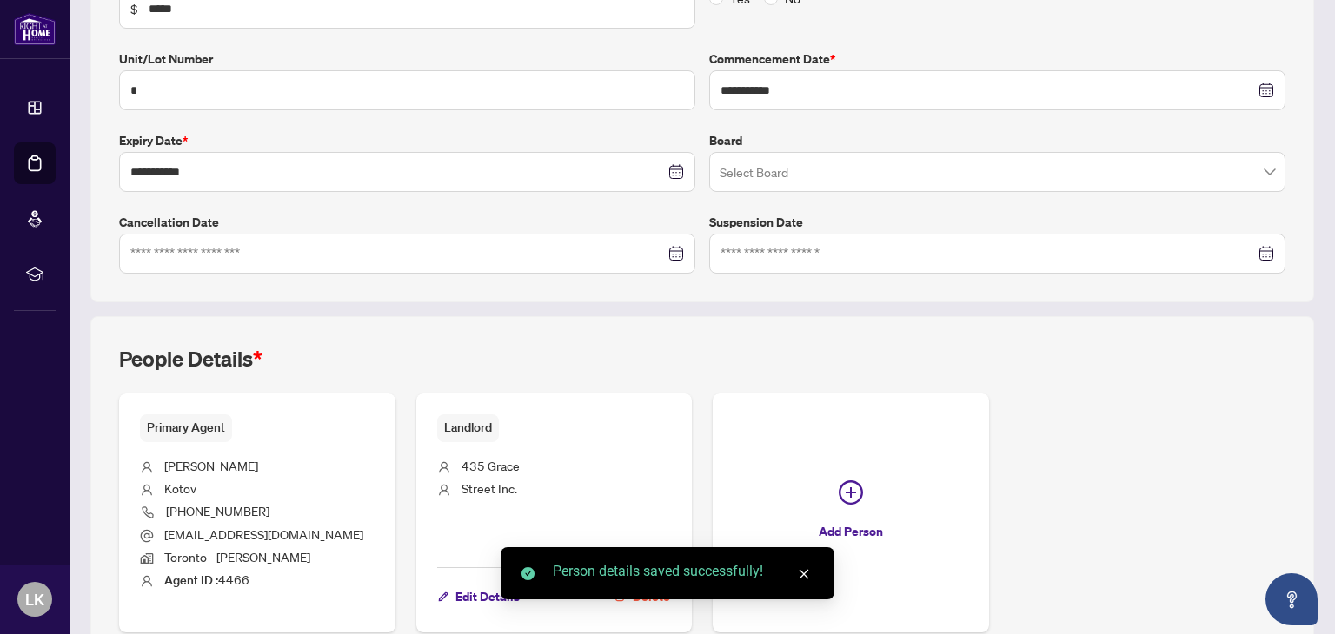
click at [803, 574] on icon "close" at bounding box center [804, 575] width 10 height 10
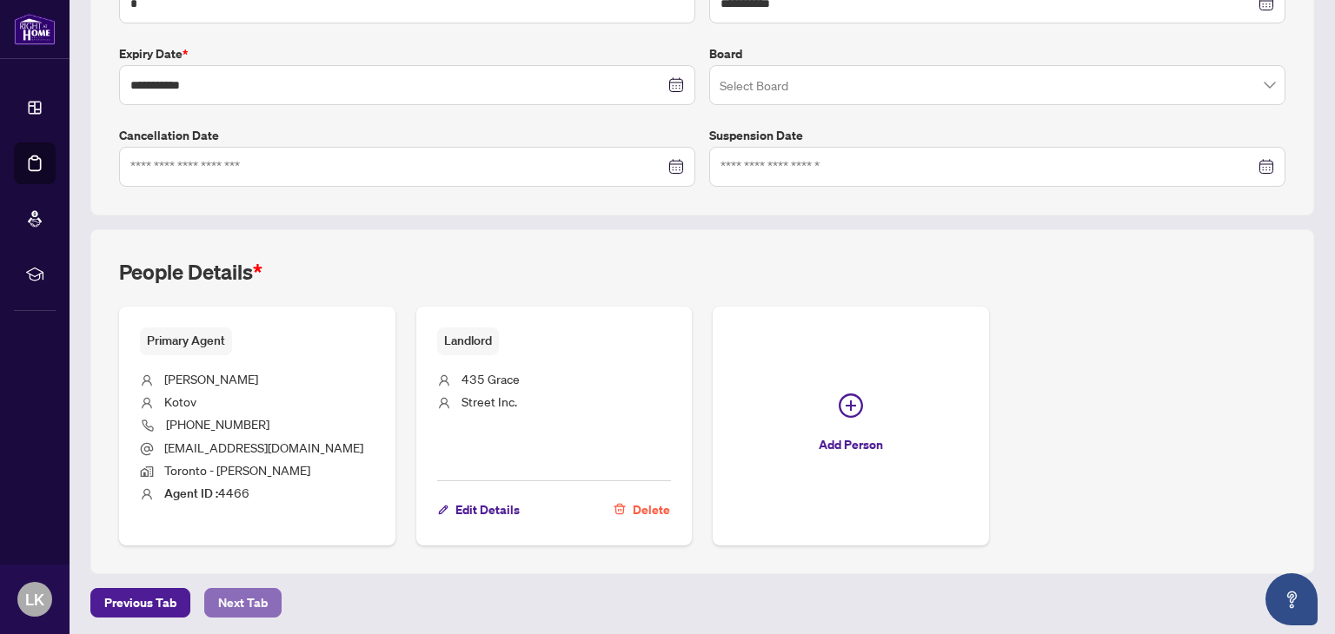
click at [230, 600] on span "Next Tab" at bounding box center [243, 603] width 50 height 28
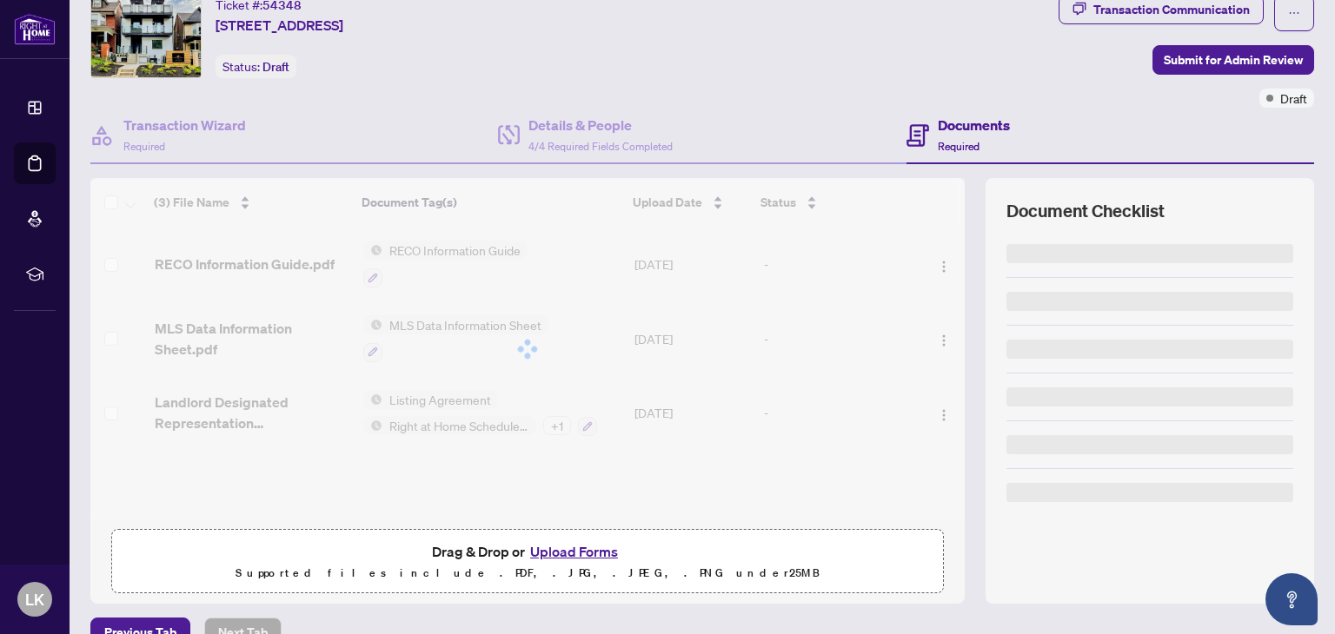
scroll to position [87, 0]
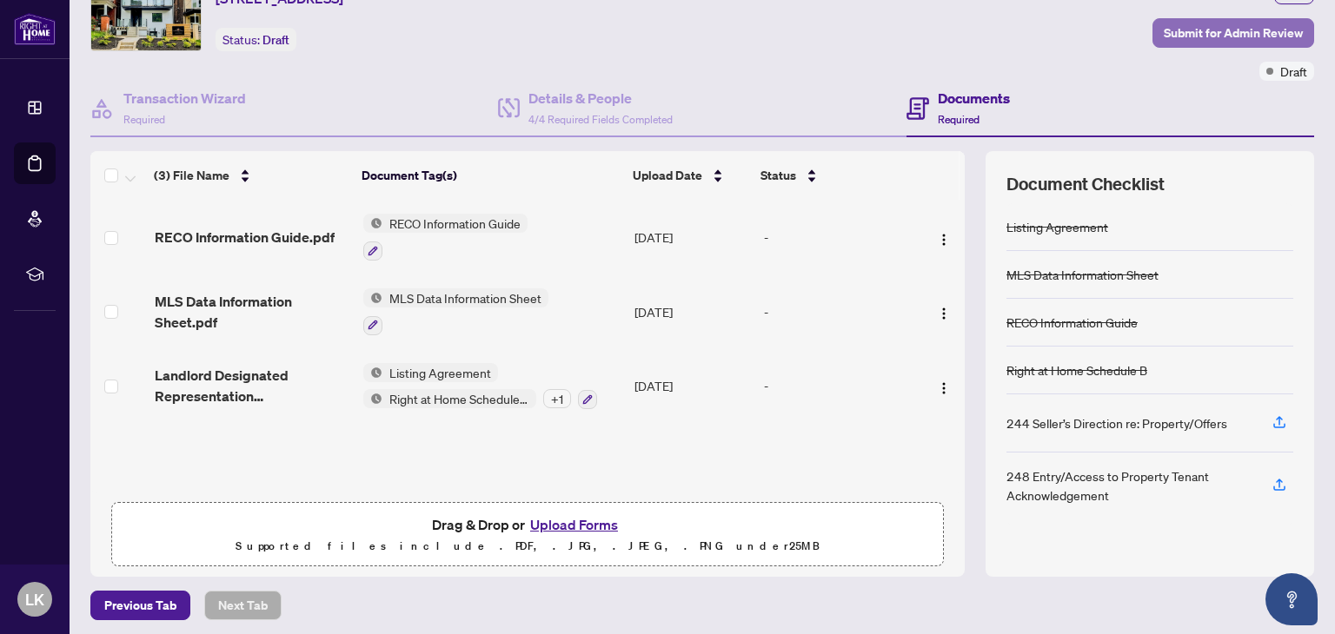
click at [1196, 32] on span "Submit for Admin Review" at bounding box center [1233, 33] width 139 height 28
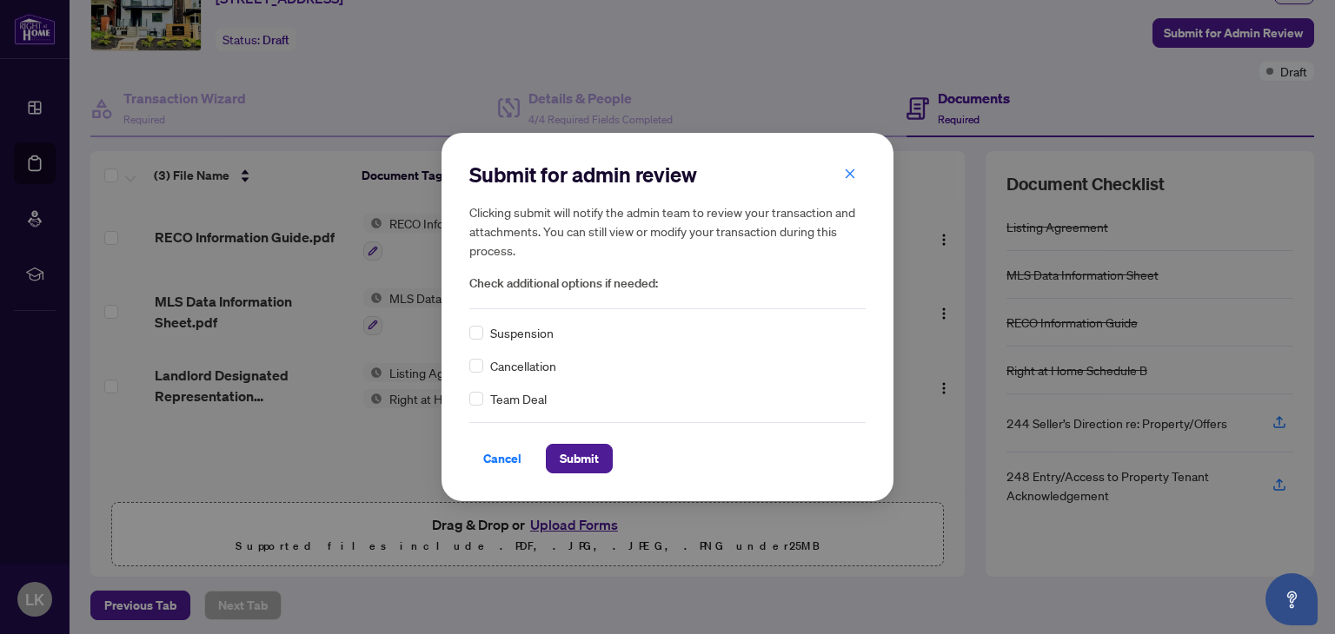
click at [564, 473] on div "Submit for admin review Clicking submit will notify the admin team to review yo…" at bounding box center [667, 317] width 452 height 368
click at [564, 453] on span "Submit" at bounding box center [579, 459] width 39 height 28
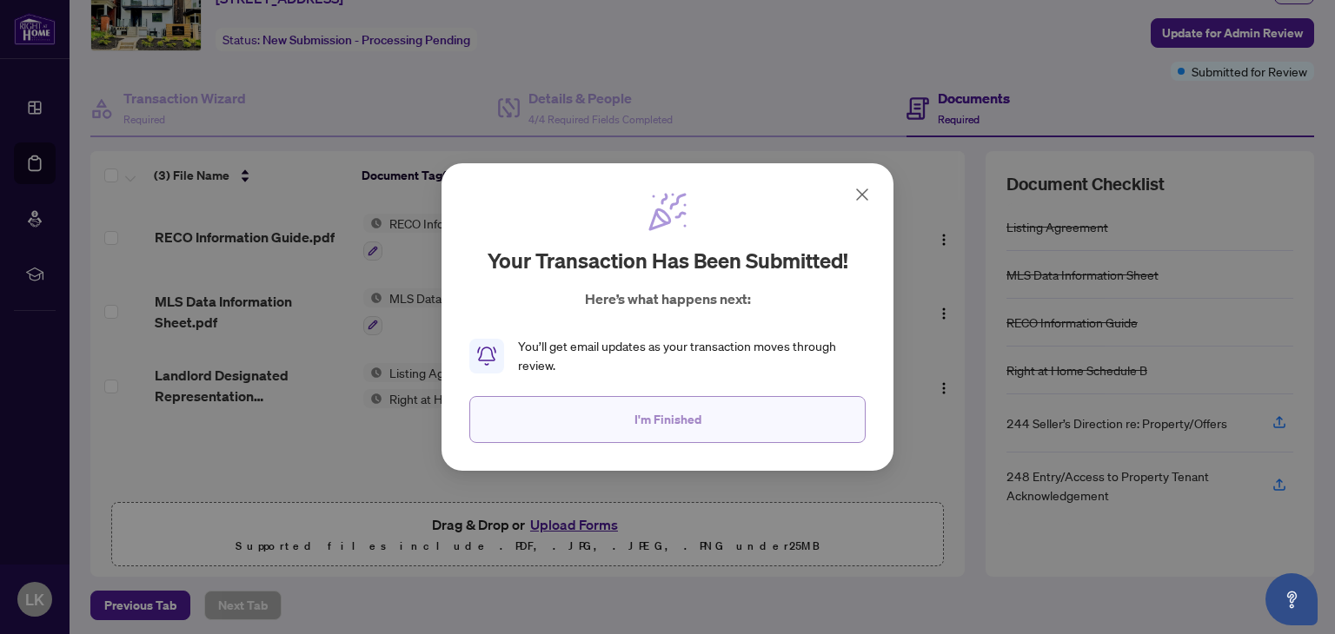
click at [682, 421] on span "I'm Finished" at bounding box center [667, 420] width 67 height 28
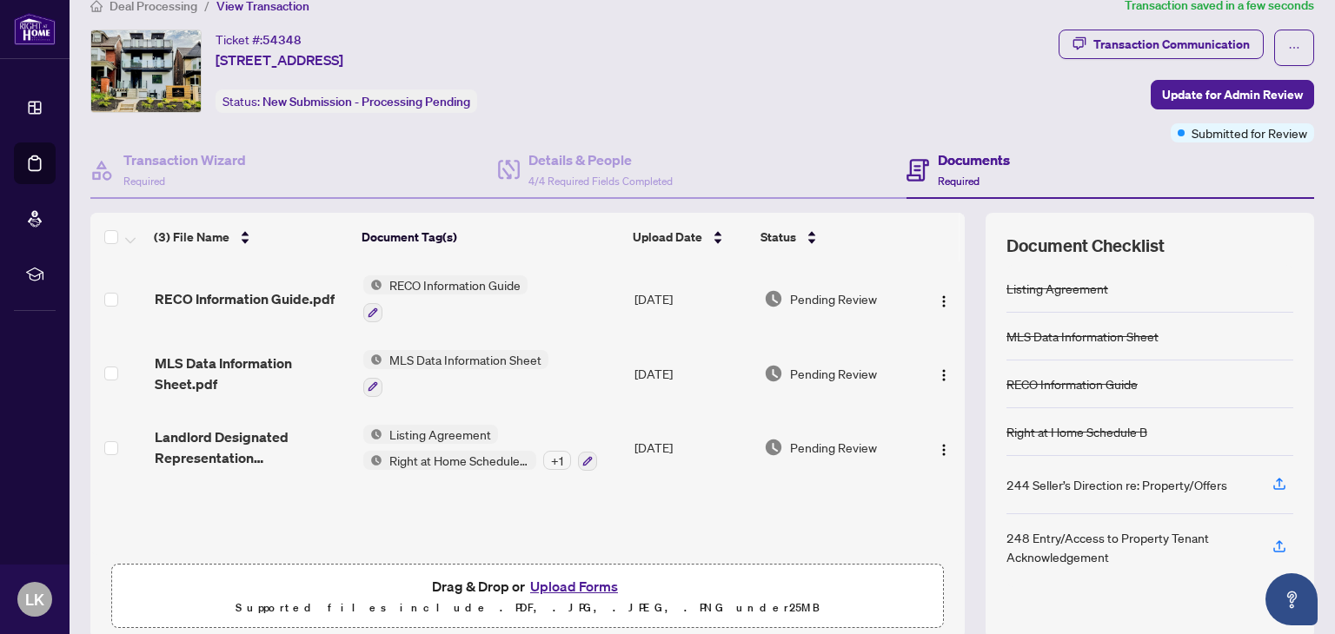
scroll to position [0, 0]
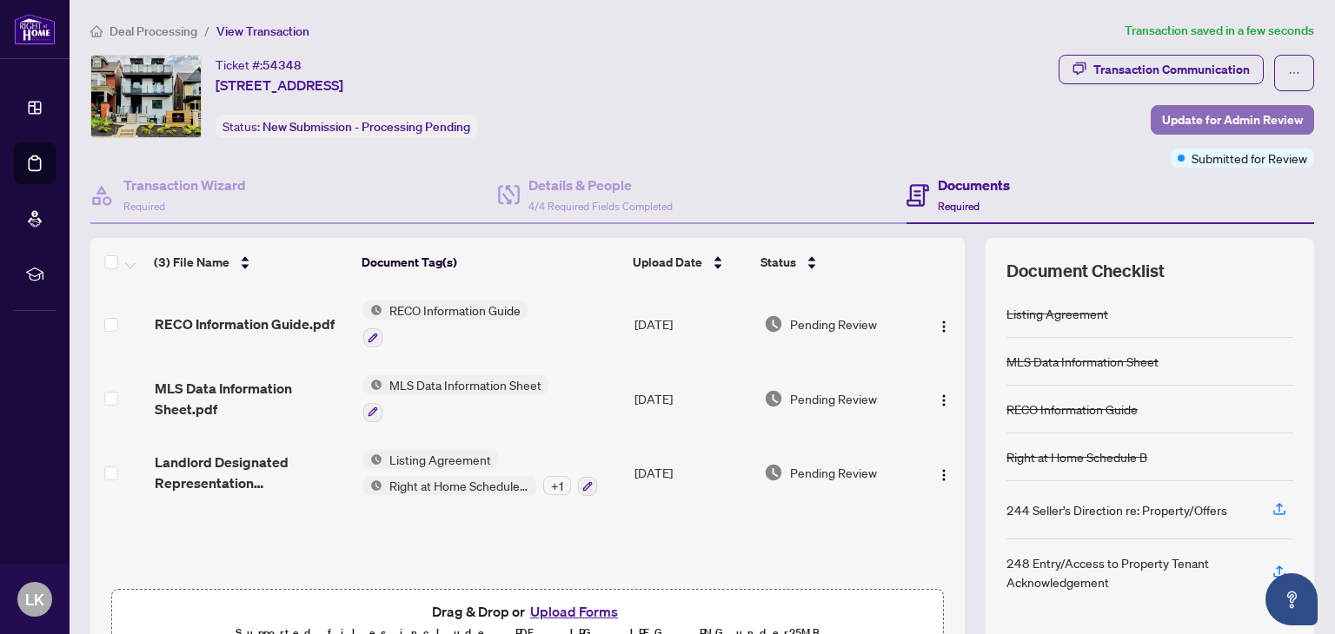
click at [1230, 116] on span "Update for Admin Review" at bounding box center [1232, 120] width 141 height 28
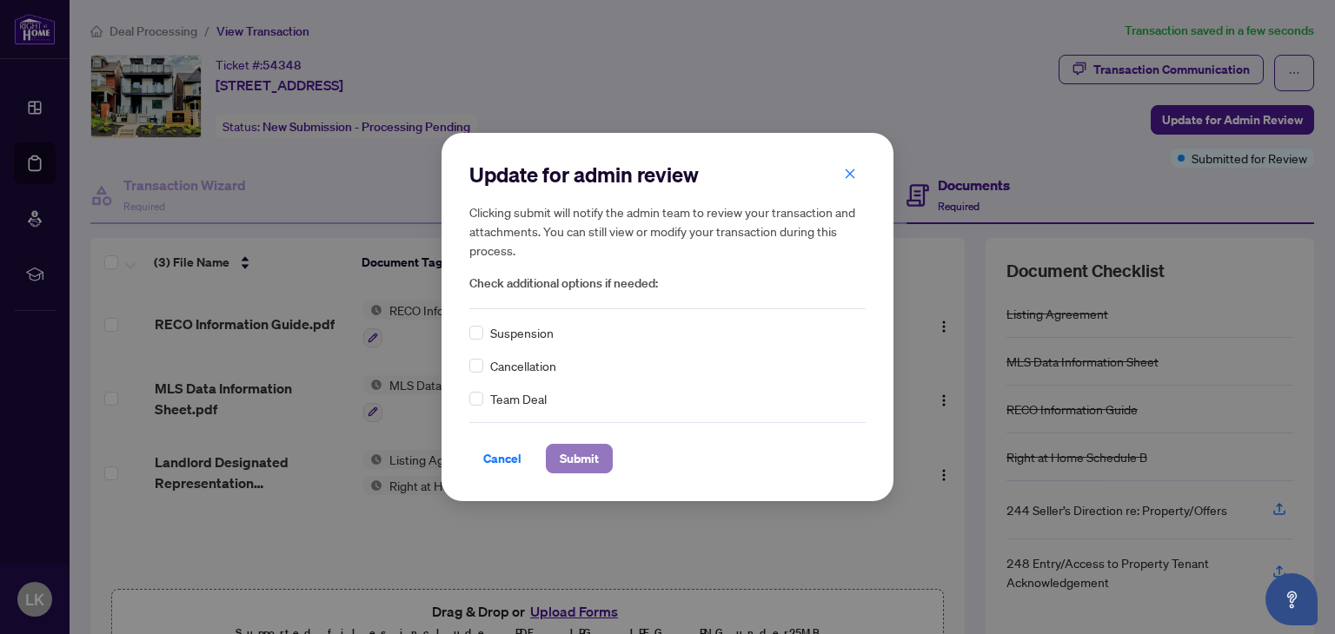
click at [576, 461] on span "Submit" at bounding box center [579, 459] width 39 height 28
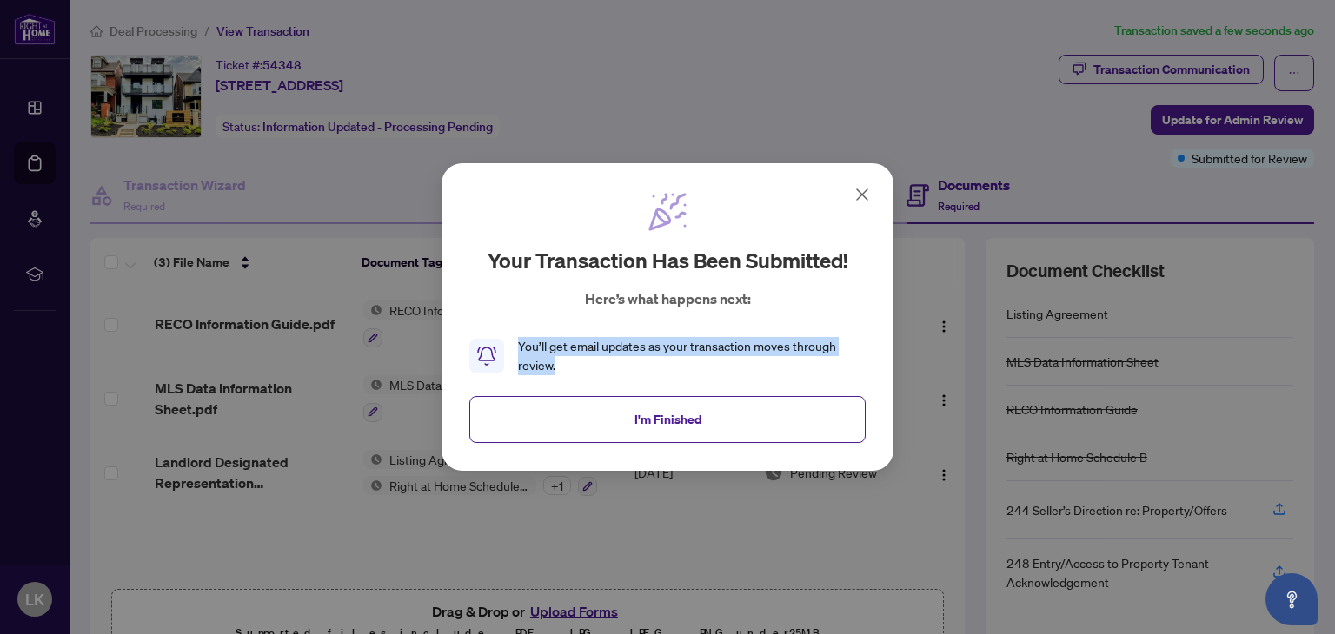
drag, startPoint x: 564, startPoint y: 368, endPoint x: 501, endPoint y: 343, distance: 67.9
click at [501, 343] on div "You’ll get email updates as your transaction moves through review." at bounding box center [667, 356] width 396 height 38
click at [614, 414] on button "I'm Finished" at bounding box center [667, 419] width 396 height 47
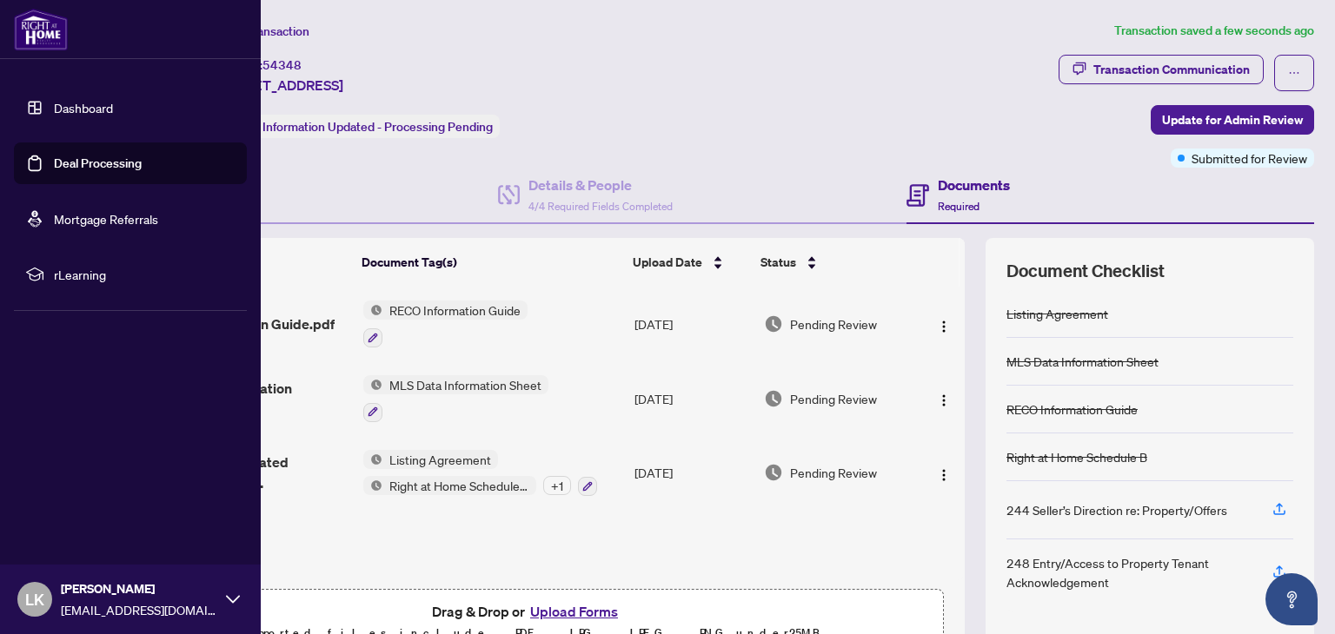
click at [54, 163] on link "Deal Processing" at bounding box center [98, 164] width 88 height 16
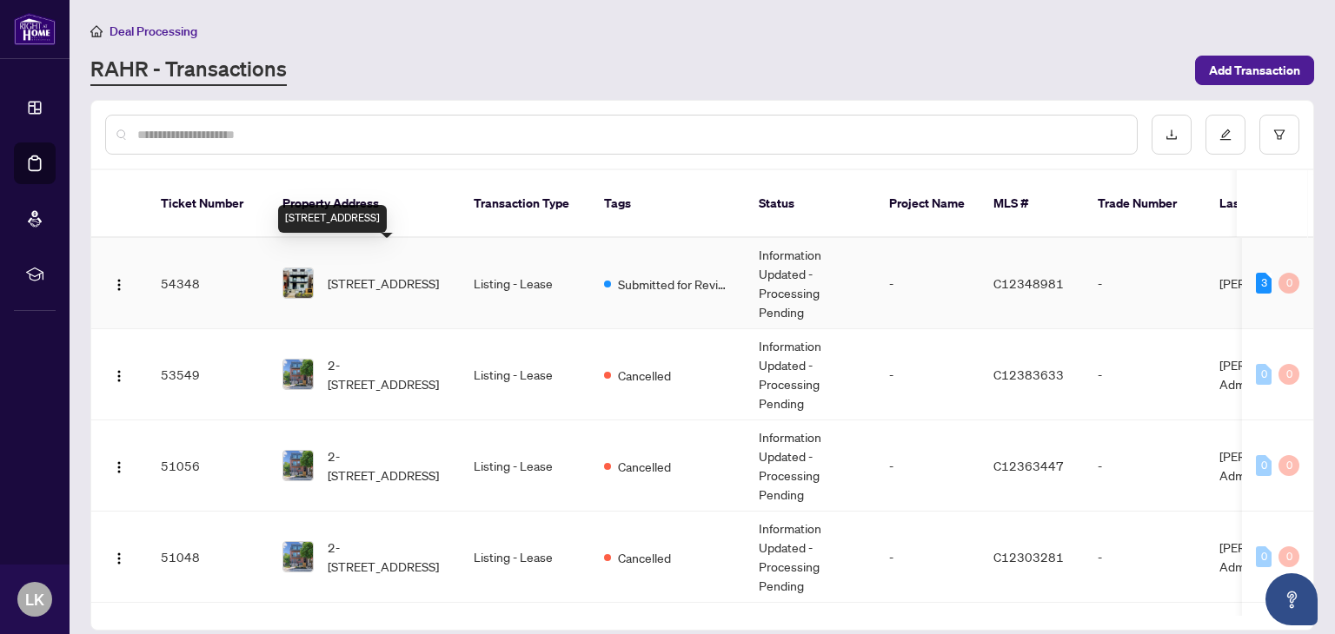
click at [372, 274] on span "1-435 Grace St, Toronto, Ontario M6G 3A8, Canada" at bounding box center [383, 283] width 111 height 19
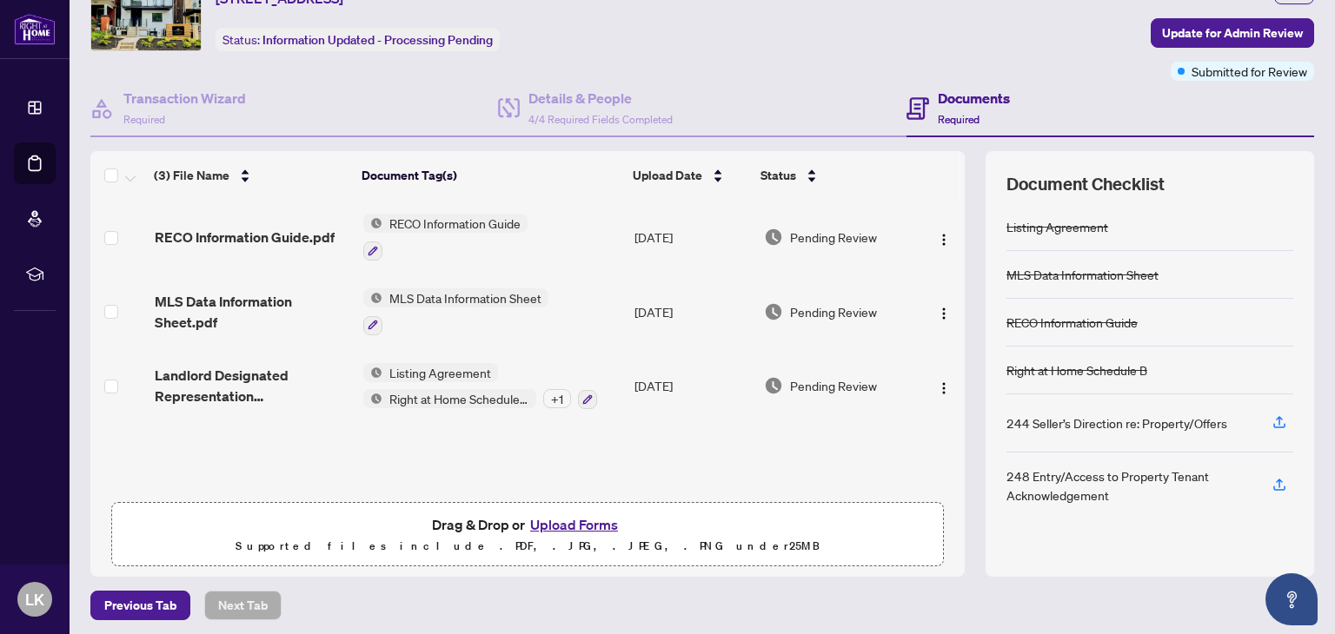
scroll to position [92, 0]
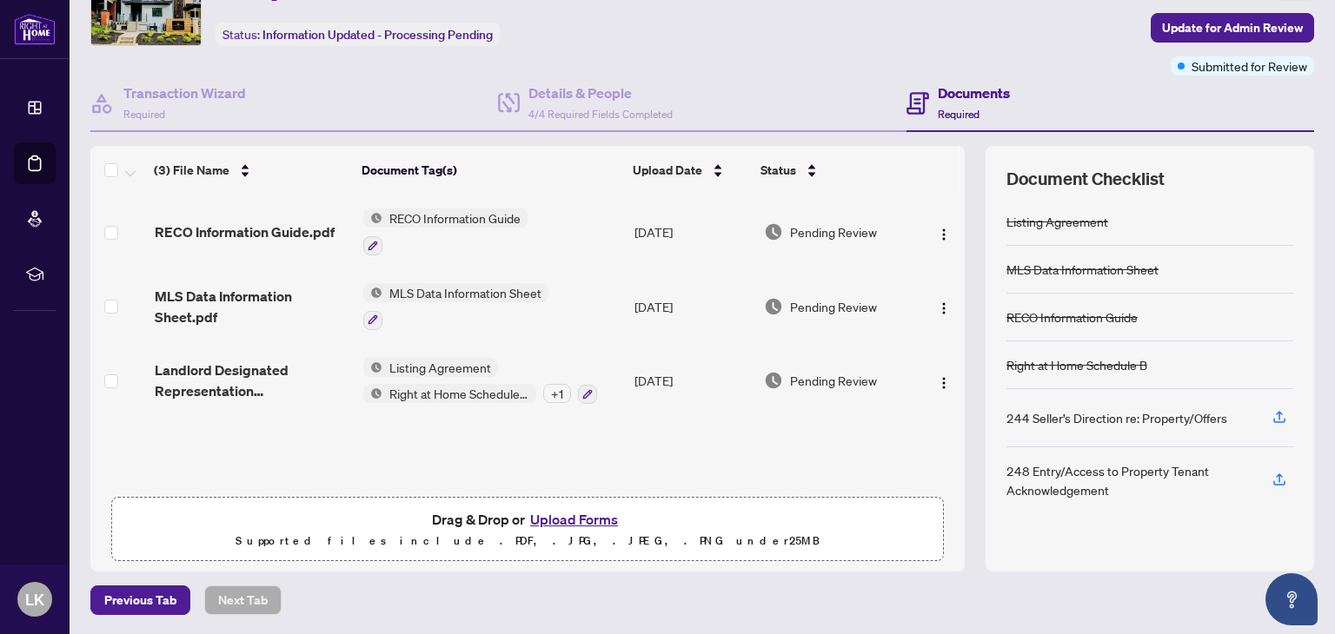
click at [584, 521] on button "Upload Forms" at bounding box center [574, 519] width 98 height 23
click at [585, 521] on button "Upload Forms" at bounding box center [574, 519] width 98 height 23
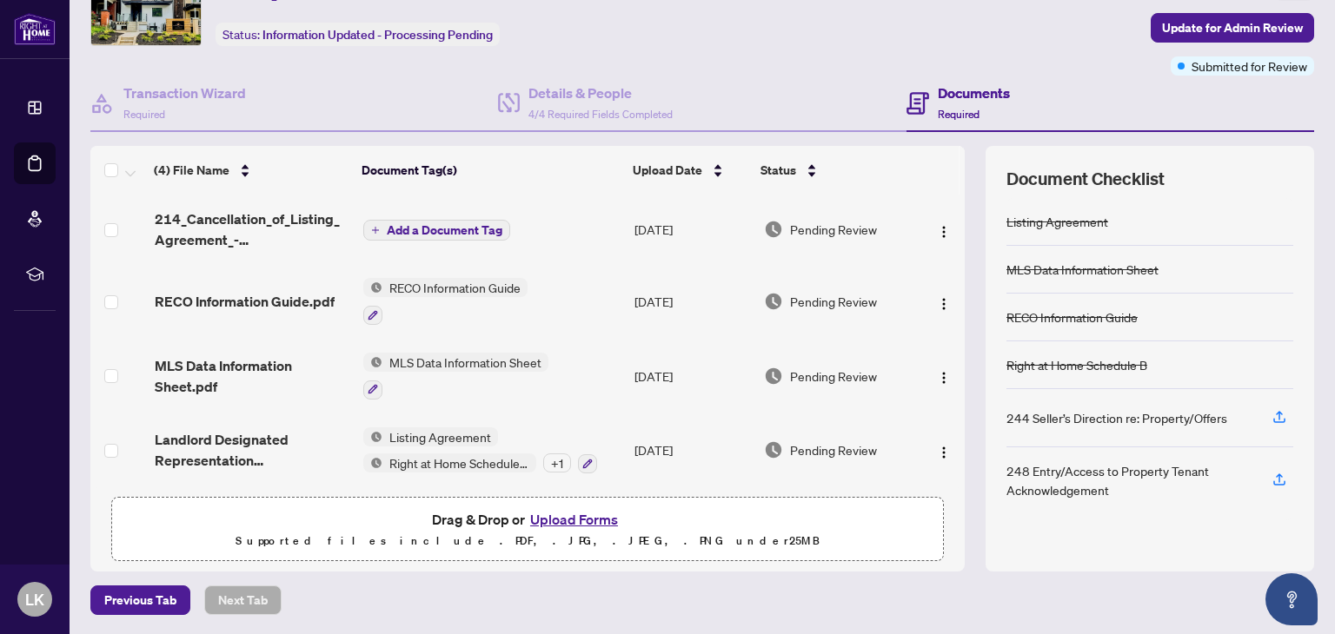
scroll to position [3, 0]
click at [554, 458] on div "+ 1" at bounding box center [557, 463] width 28 height 19
click at [170, 446] on span "Landlord Designated Representation Agreement.pdf" at bounding box center [253, 450] width 196 height 42
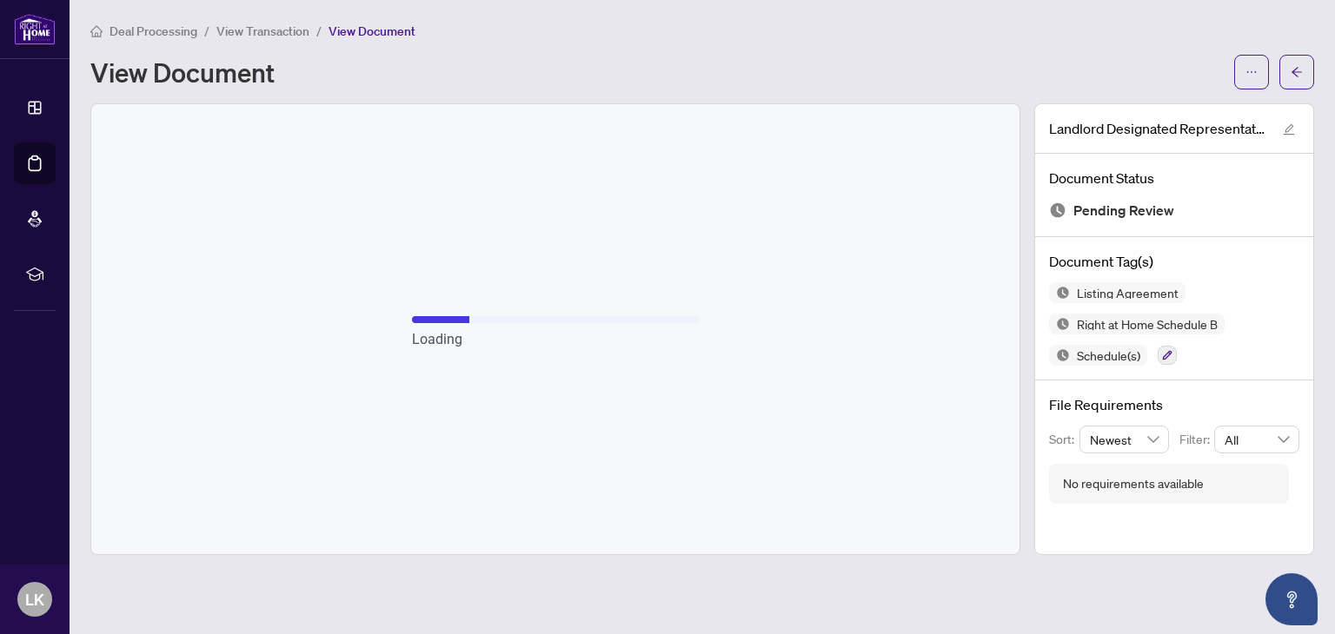
click at [328, 465] on div "Loading" at bounding box center [555, 329] width 928 height 450
click at [226, 463] on div "Loading" at bounding box center [555, 329] width 928 height 450
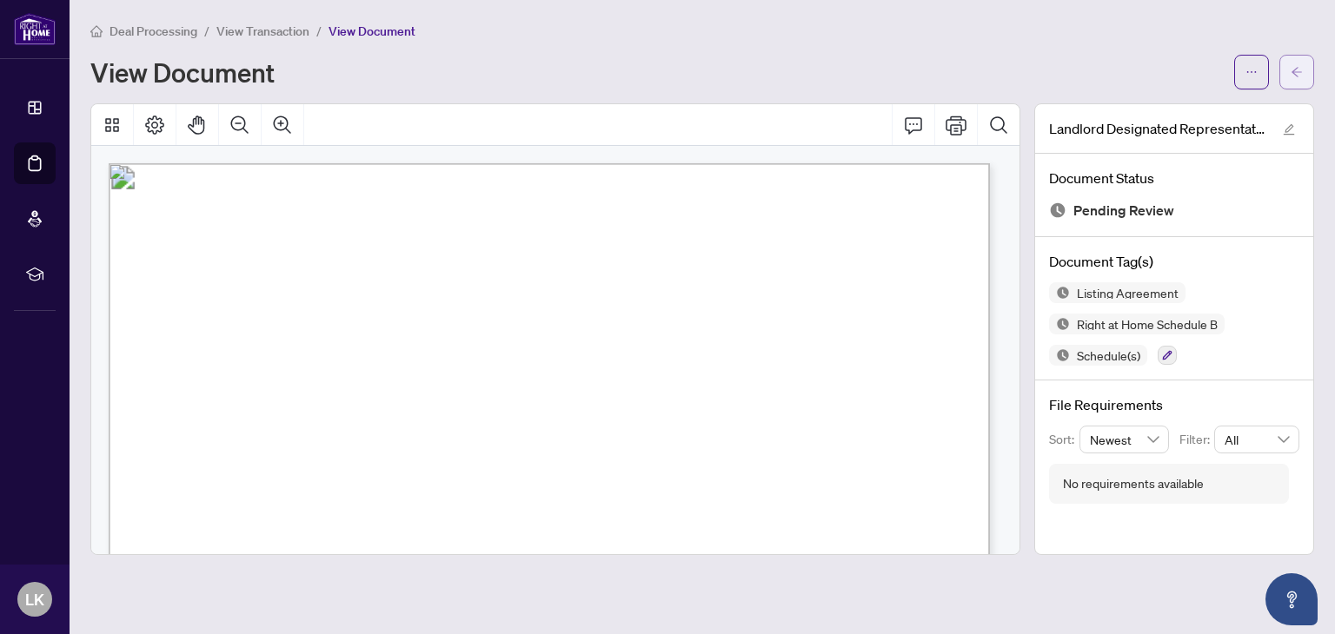
click at [1294, 73] on icon "arrow-left" at bounding box center [1296, 72] width 10 height 10
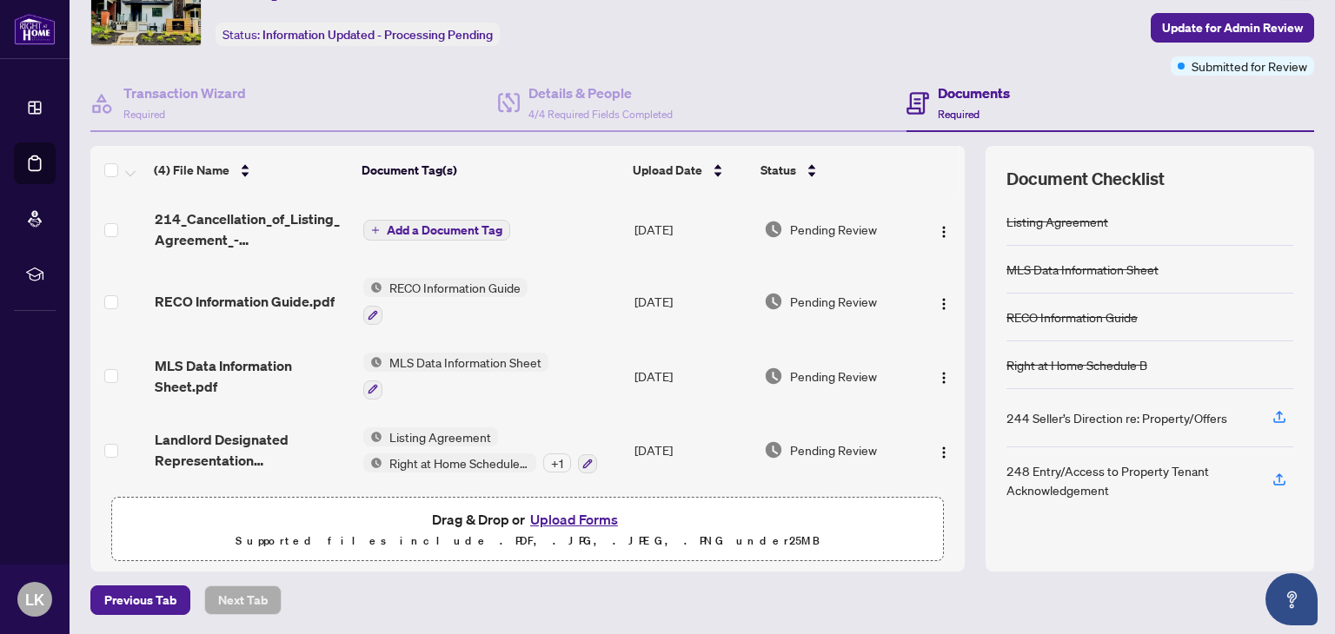
click at [422, 227] on span "Add a Document Tag" at bounding box center [445, 230] width 116 height 12
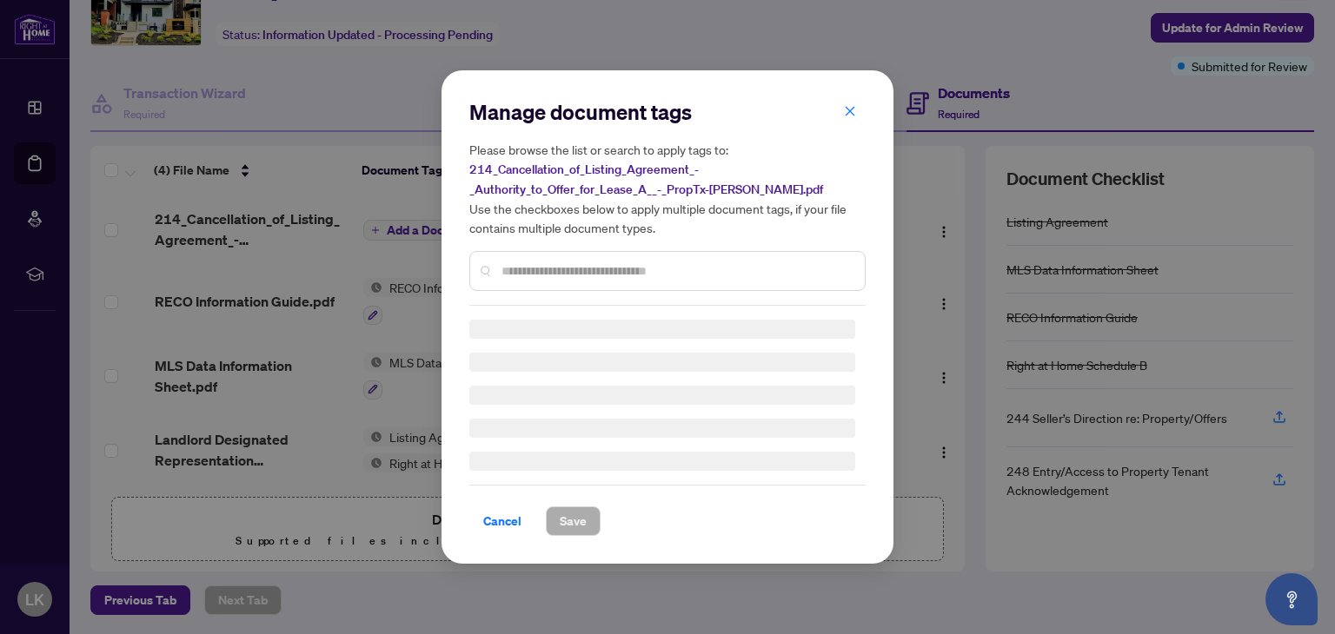
click at [521, 271] on input "text" at bounding box center [675, 271] width 349 height 19
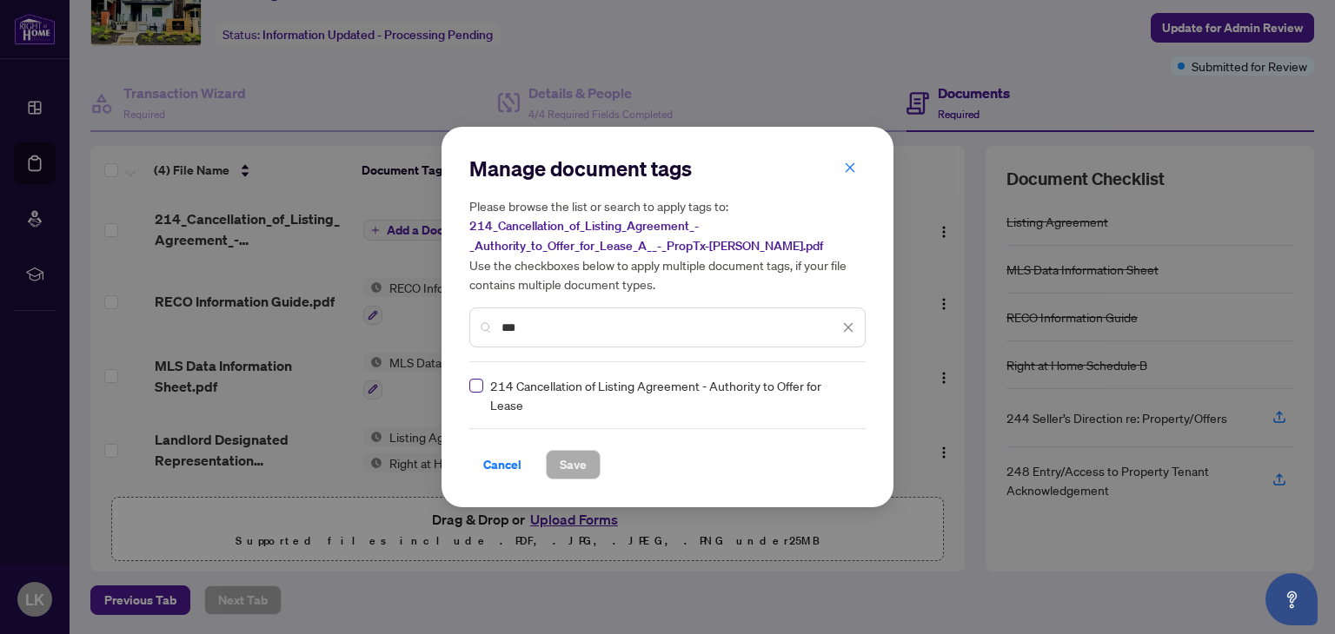
type input "***"
click at [560, 463] on span "Save" at bounding box center [573, 465] width 27 height 28
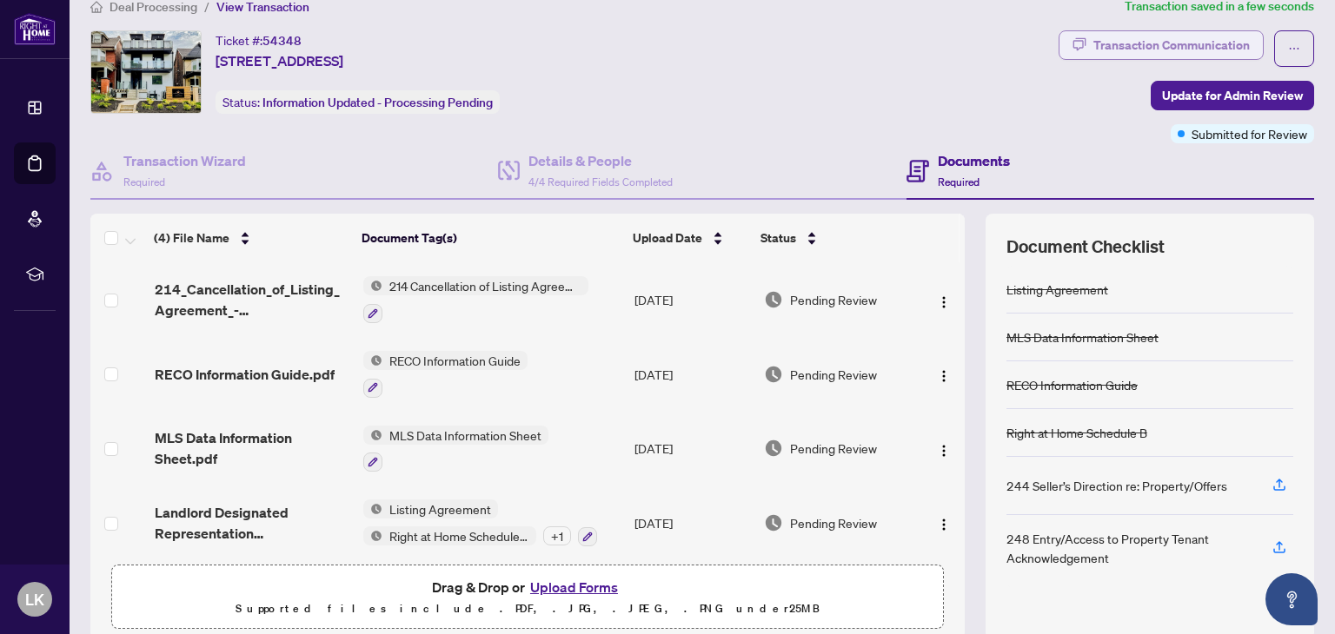
scroll to position [5, 0]
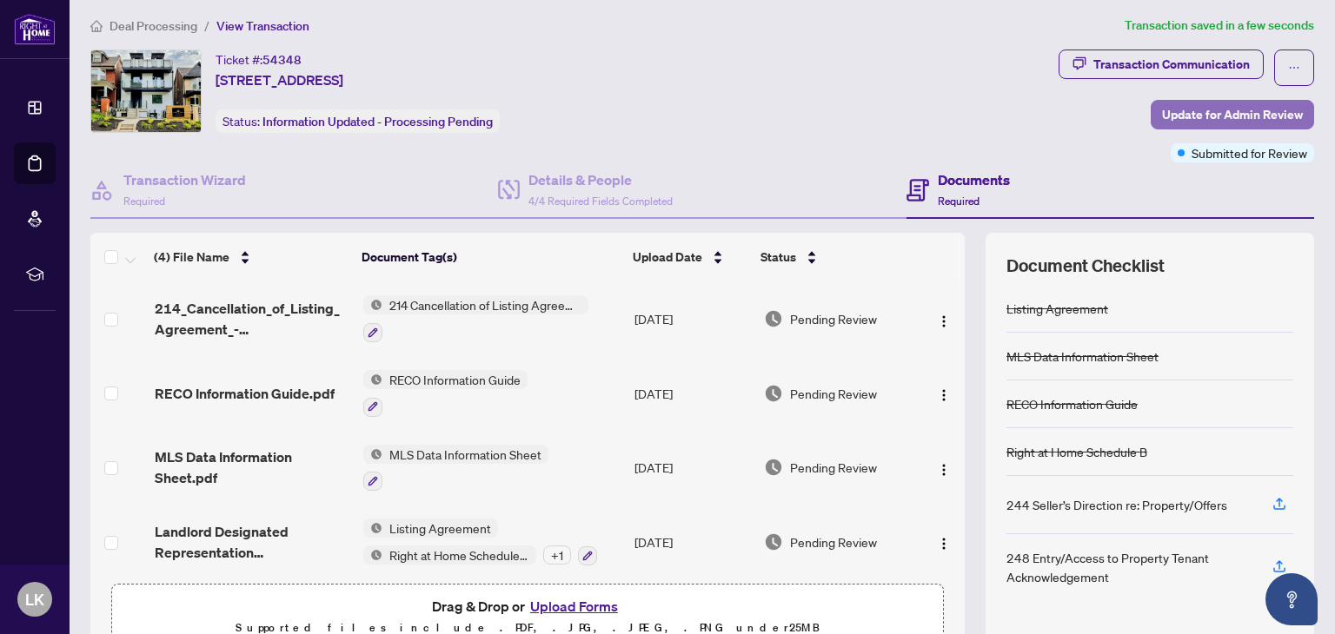
click at [1218, 107] on span "Update for Admin Review" at bounding box center [1232, 115] width 141 height 28
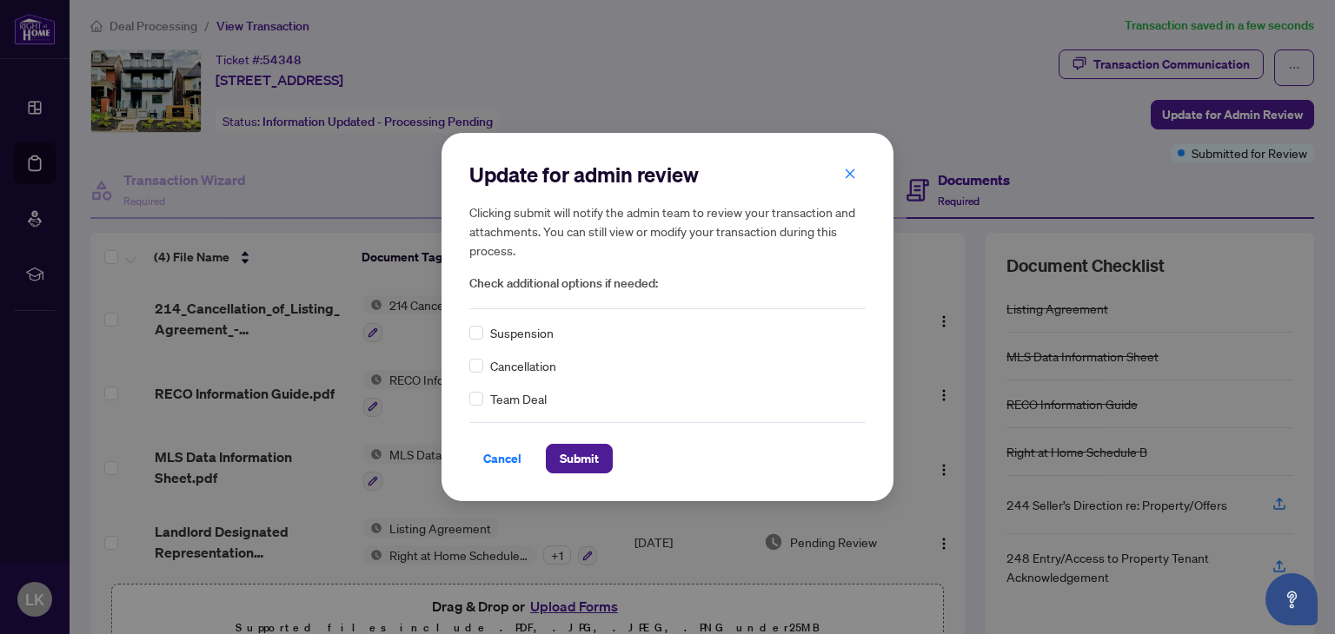
click at [505, 371] on span "Cancellation" at bounding box center [523, 365] width 66 height 19
click at [574, 454] on span "Submit" at bounding box center [579, 459] width 39 height 28
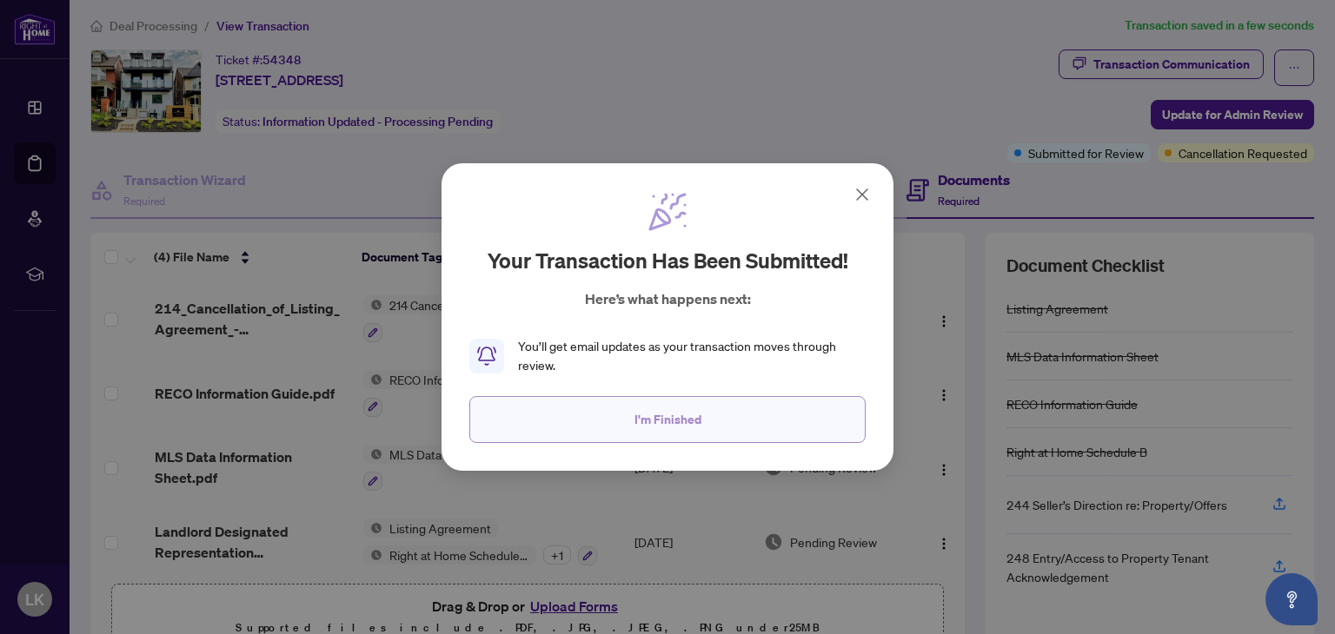
click at [640, 413] on span "I'm Finished" at bounding box center [667, 420] width 67 height 28
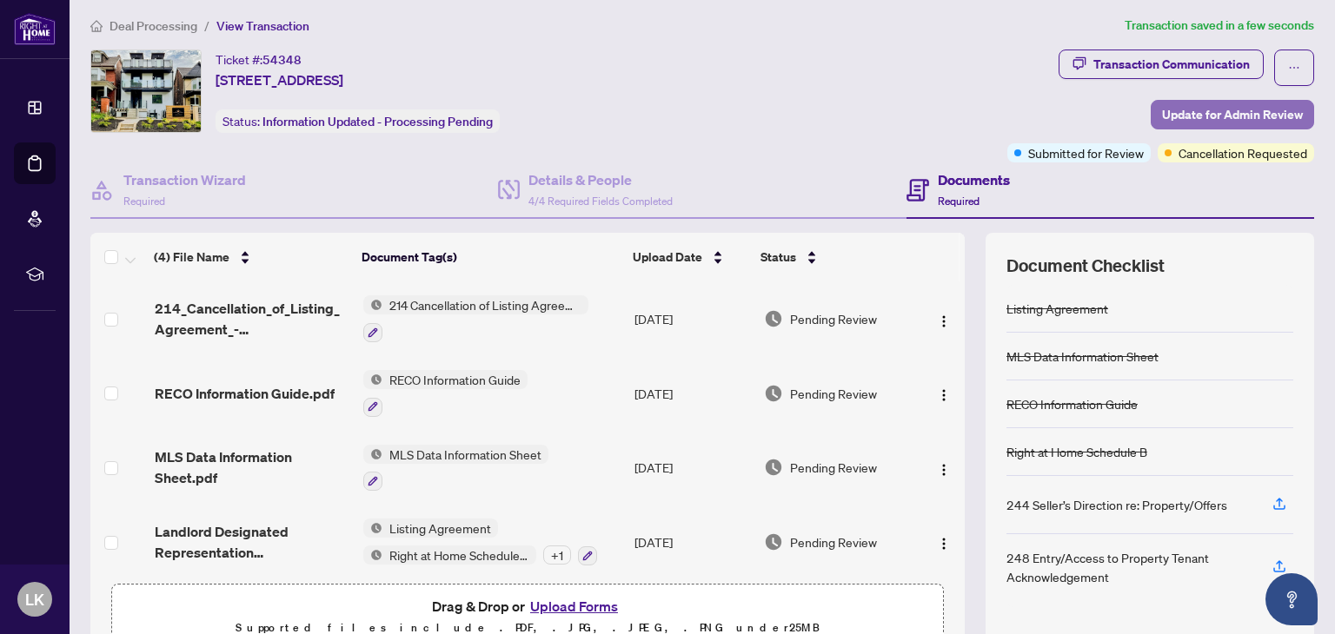
click at [1206, 112] on span "Update for Admin Review" at bounding box center [1232, 115] width 141 height 28
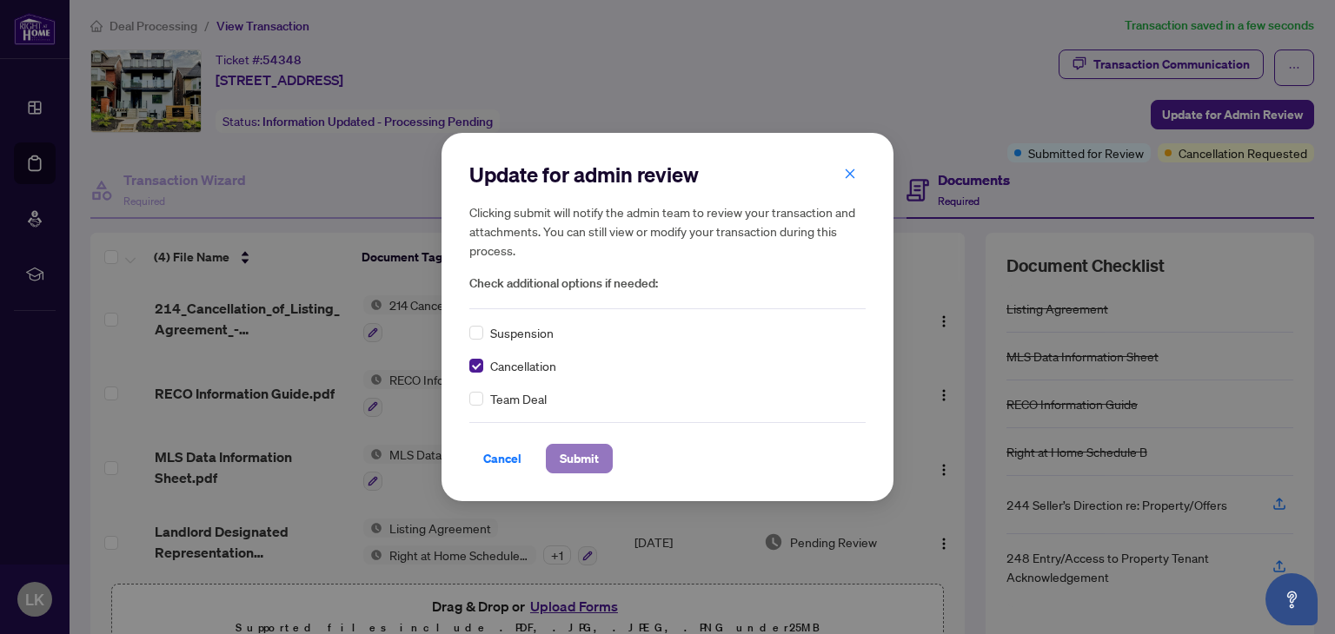
click at [587, 455] on span "Submit" at bounding box center [579, 459] width 39 height 28
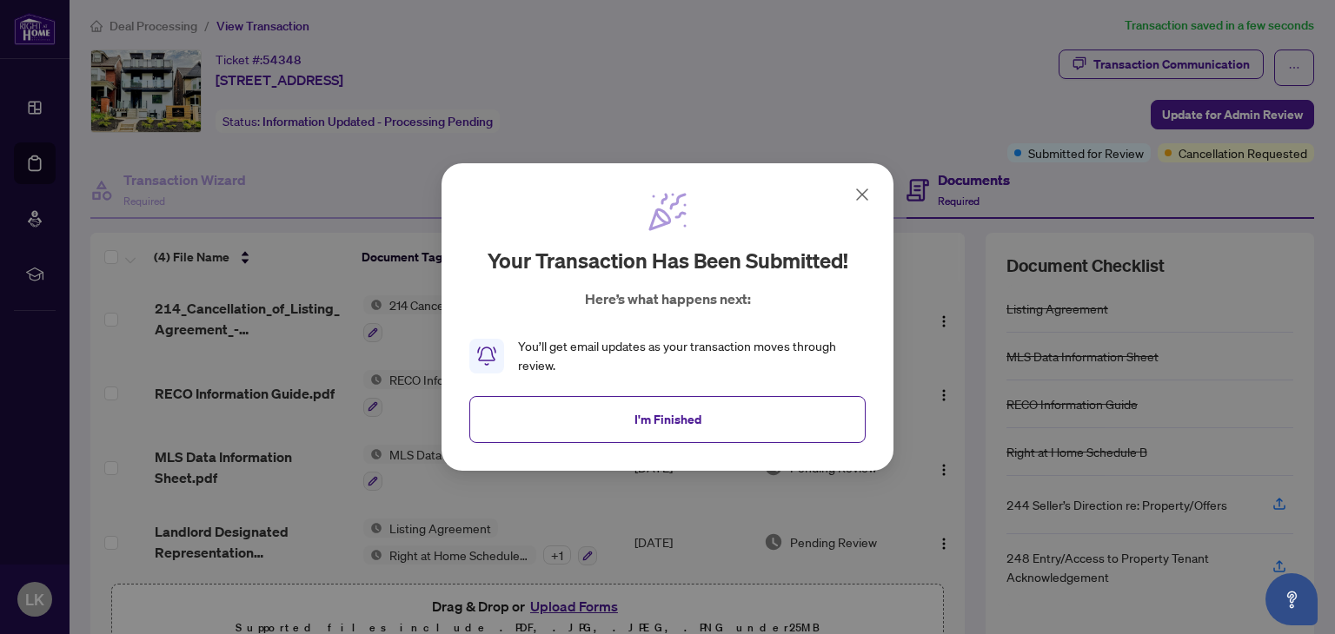
click at [733, 404] on button "I'm Finished" at bounding box center [667, 419] width 396 height 47
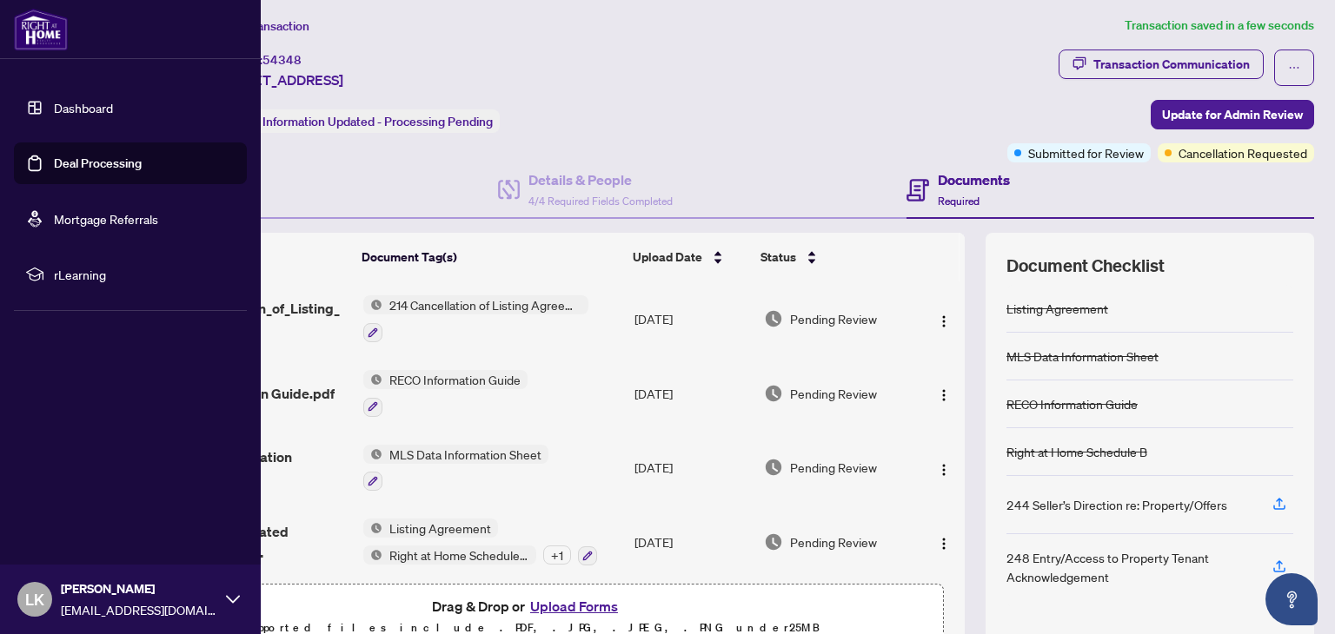
click at [54, 112] on link "Dashboard" at bounding box center [83, 108] width 59 height 16
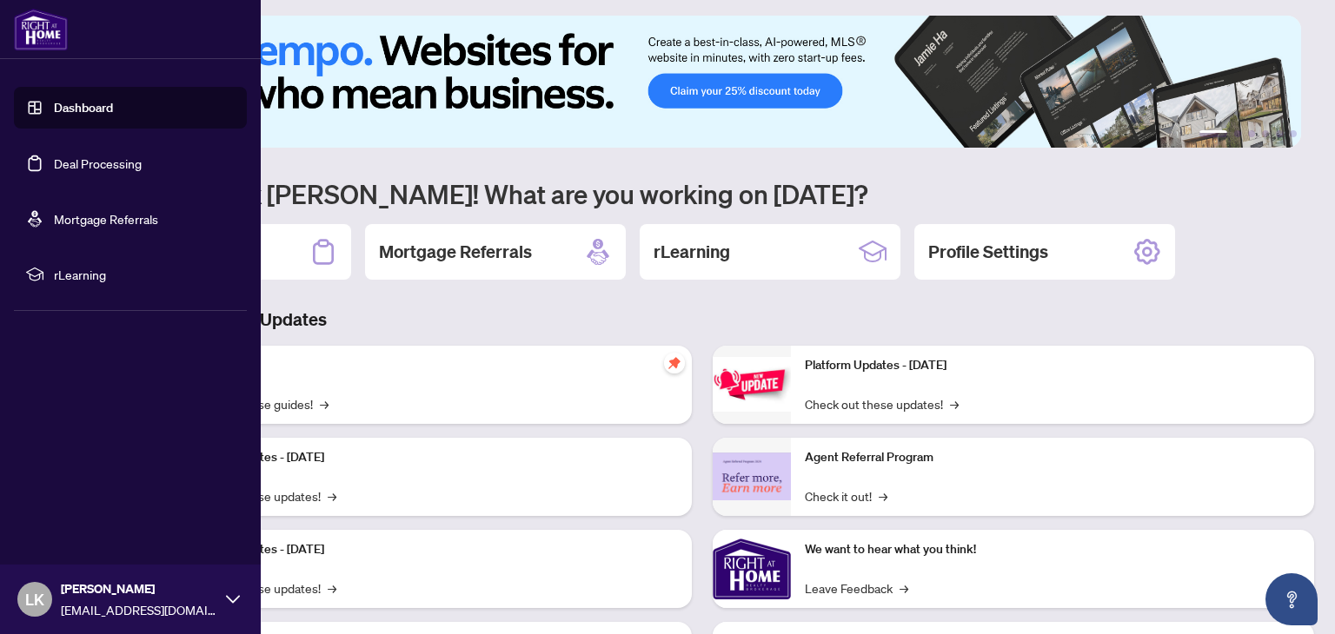
click at [54, 168] on link "Deal Processing" at bounding box center [98, 164] width 88 height 16
